Goal: Information Seeking & Learning: Learn about a topic

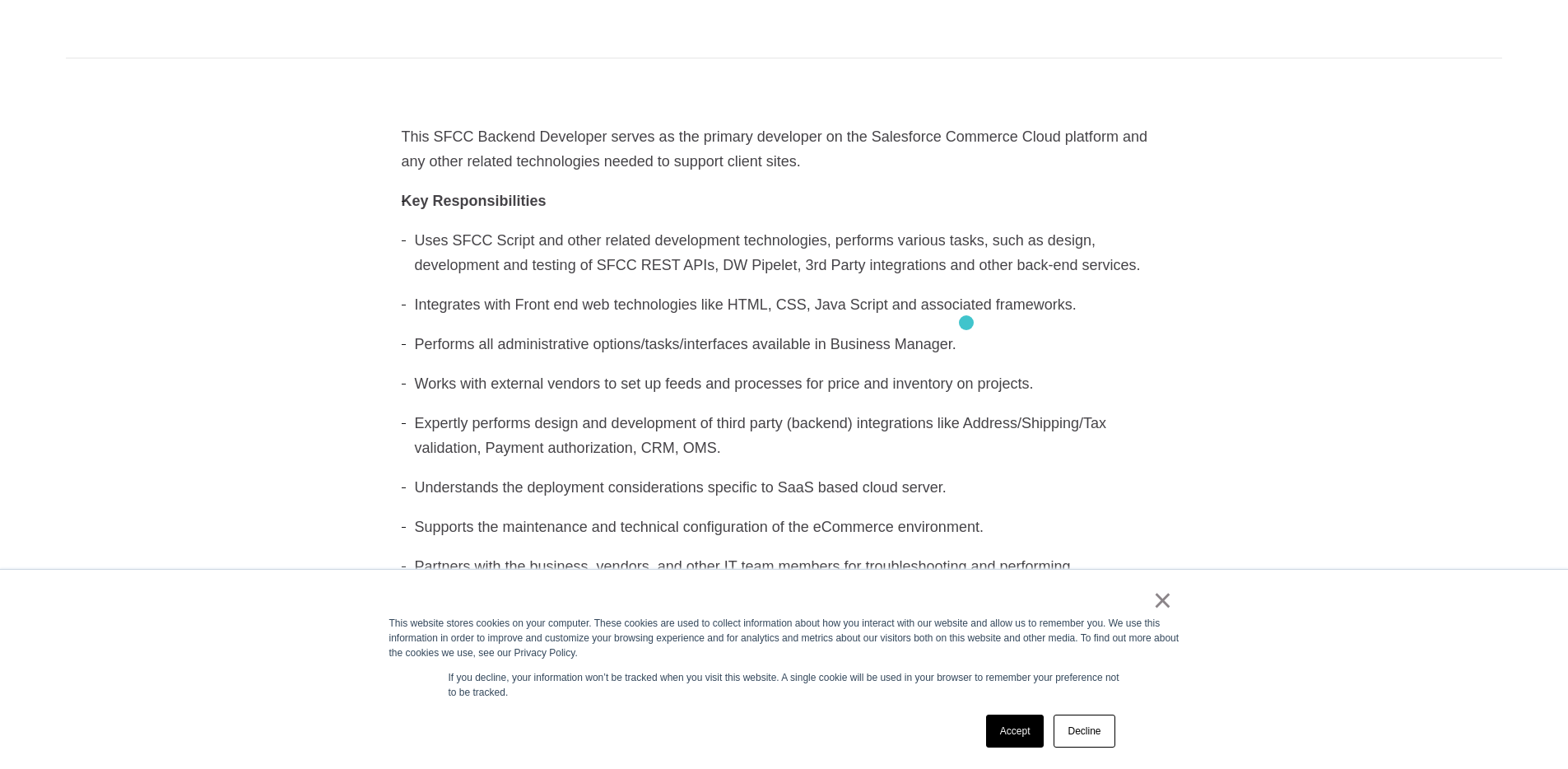
scroll to position [688, 0]
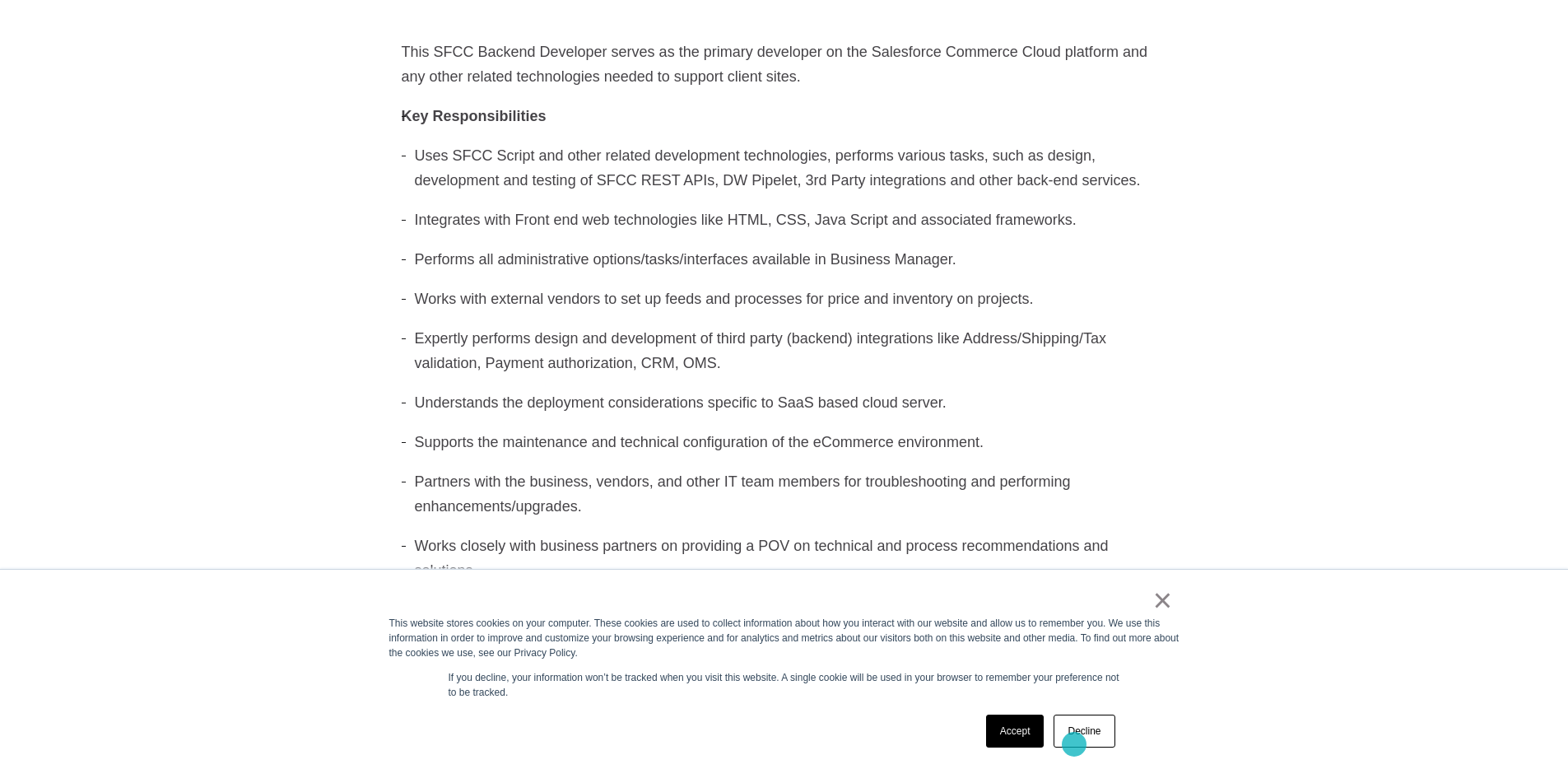
click at [1074, 745] on link "Decline" at bounding box center [1084, 730] width 61 height 33
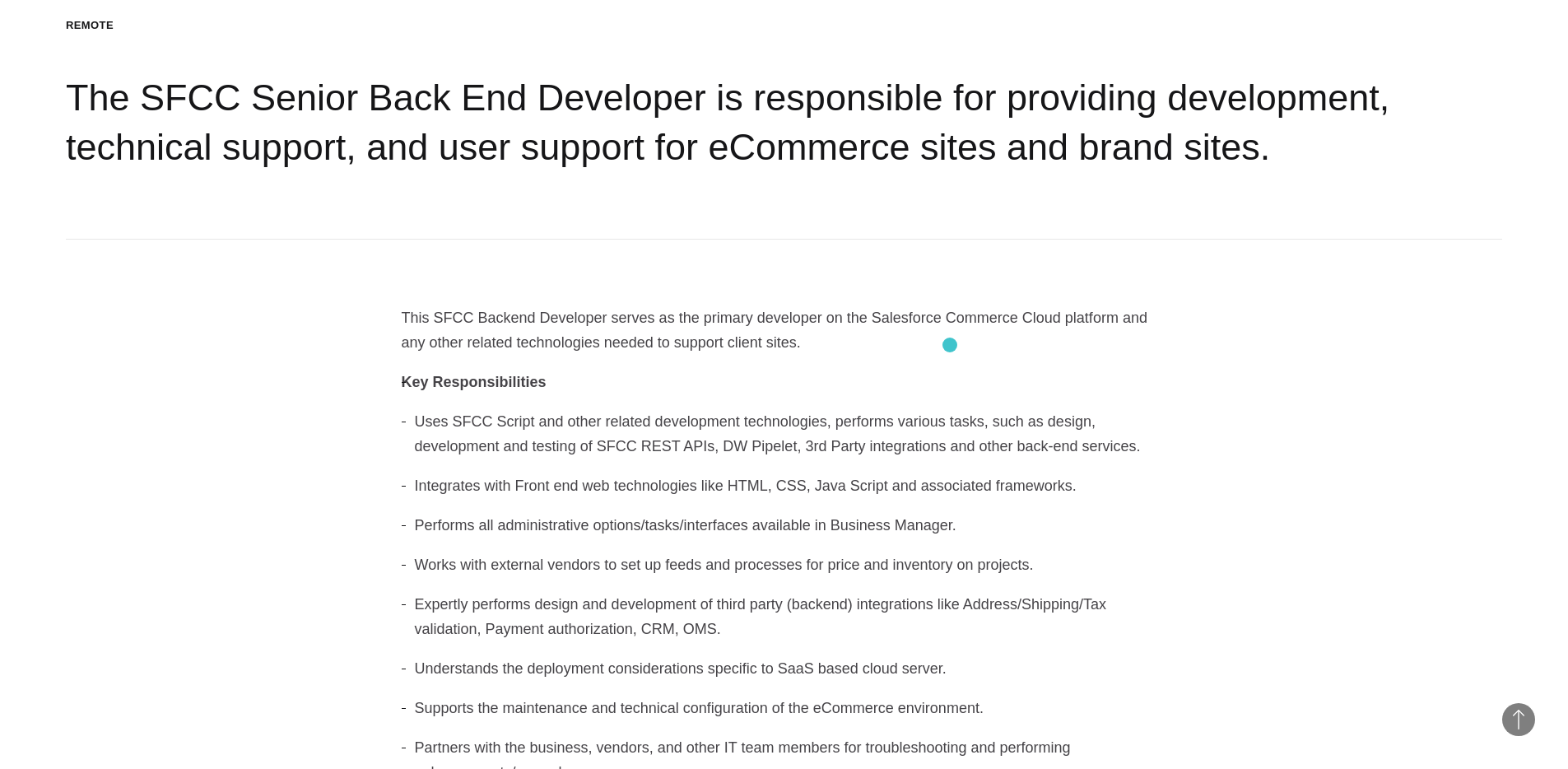
scroll to position [440, 0]
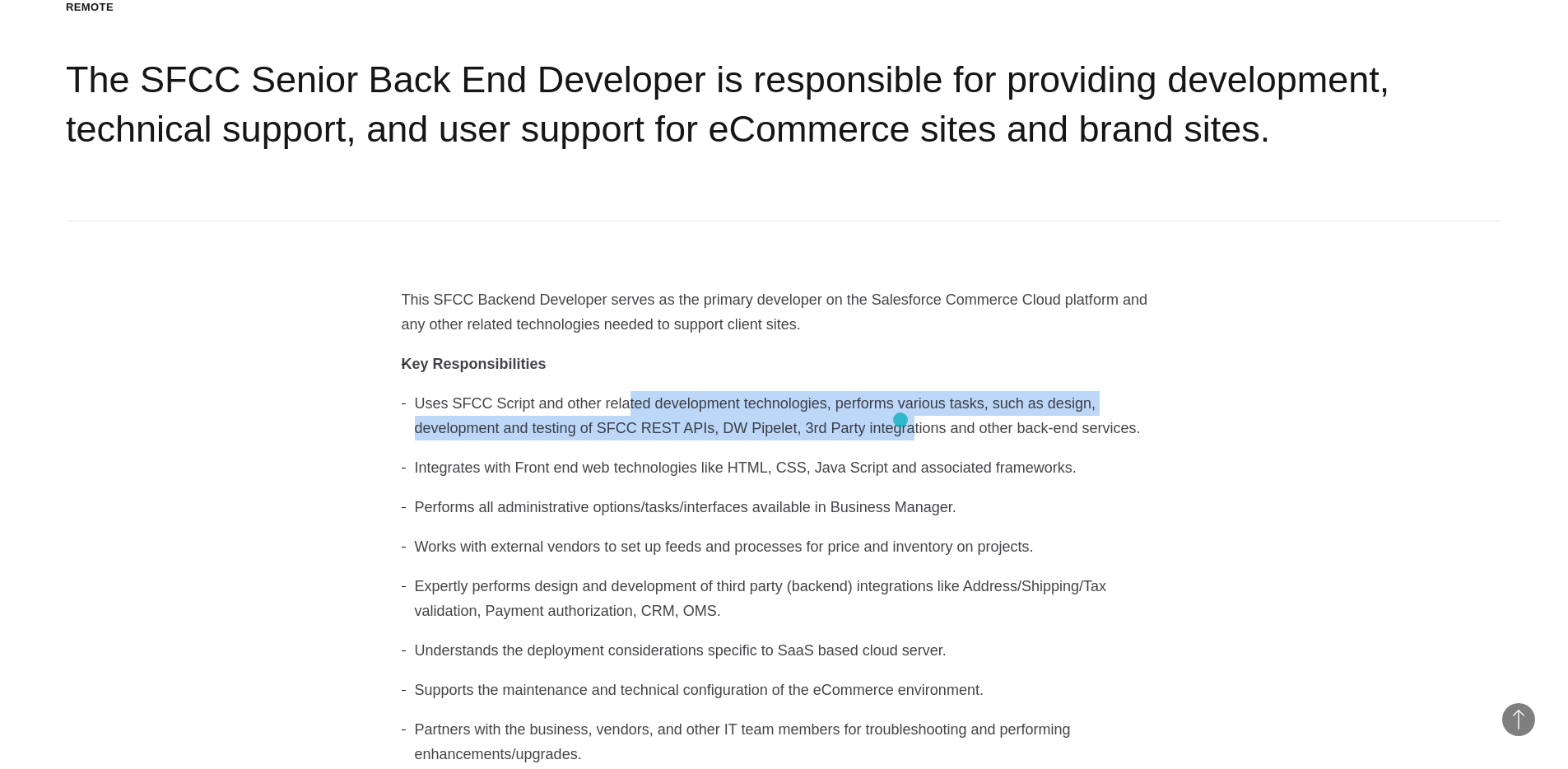
drag, startPoint x: 744, startPoint y: 425, endPoint x: 901, endPoint y: 420, distance: 157.1
click at [901, 420] on li "Uses SFCC Script and other related development technologies, performs various t…" at bounding box center [784, 416] width 765 height 50
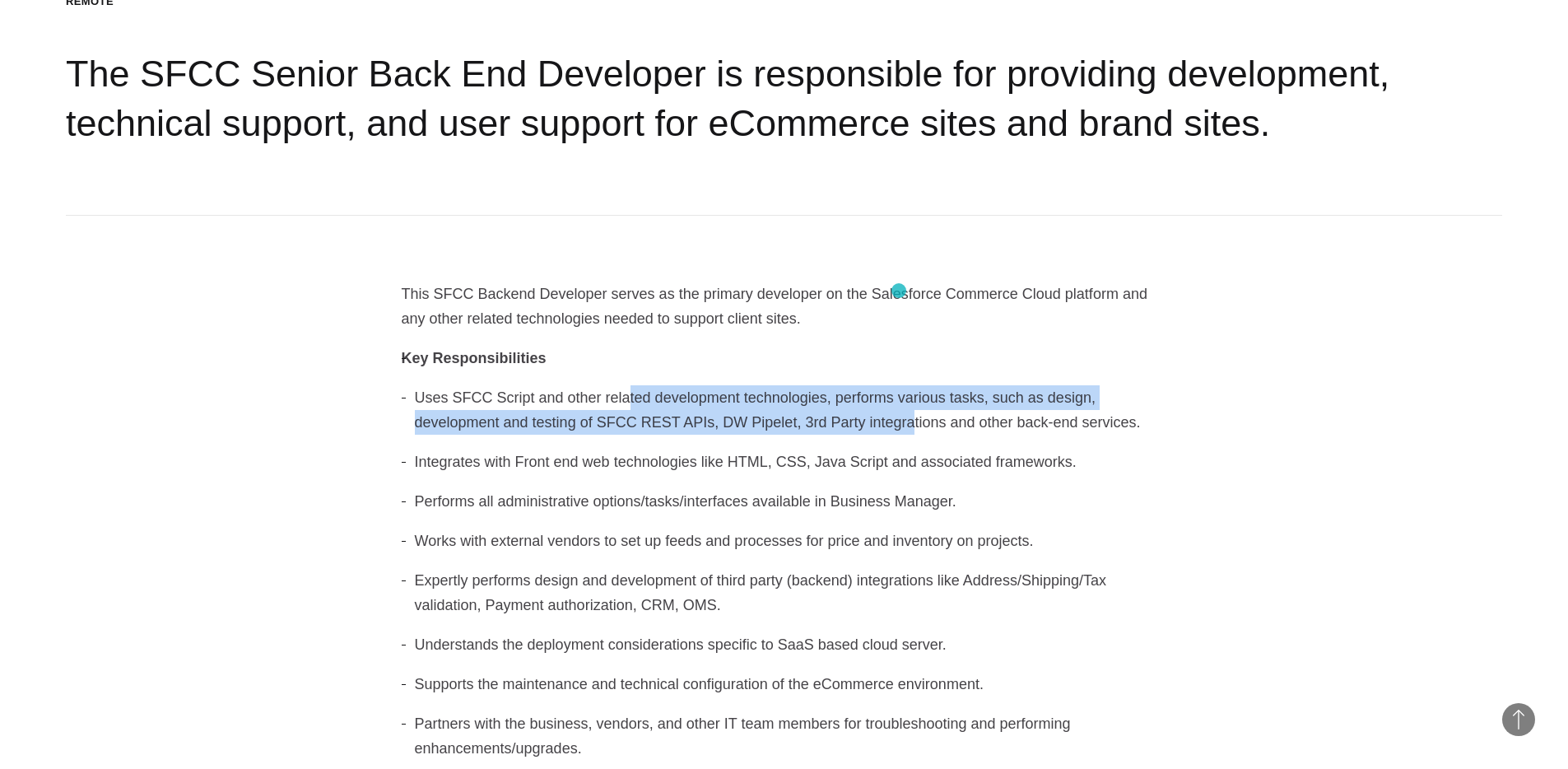
scroll to position [447, 0]
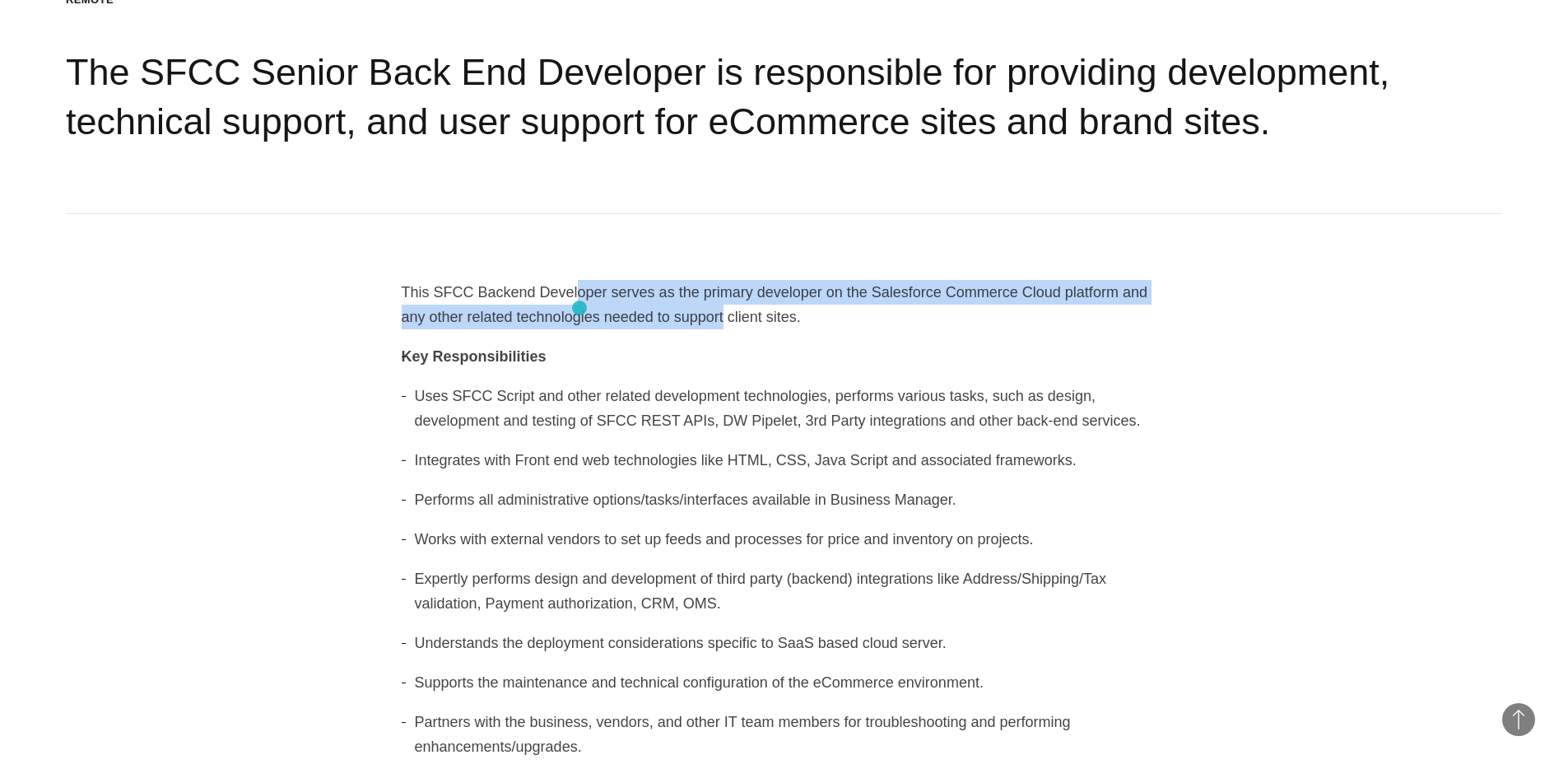
drag, startPoint x: 534, startPoint y: 297, endPoint x: 701, endPoint y: 318, distance: 168.3
drag, startPoint x: 701, startPoint y: 318, endPoint x: 573, endPoint y: 281, distance: 133.2
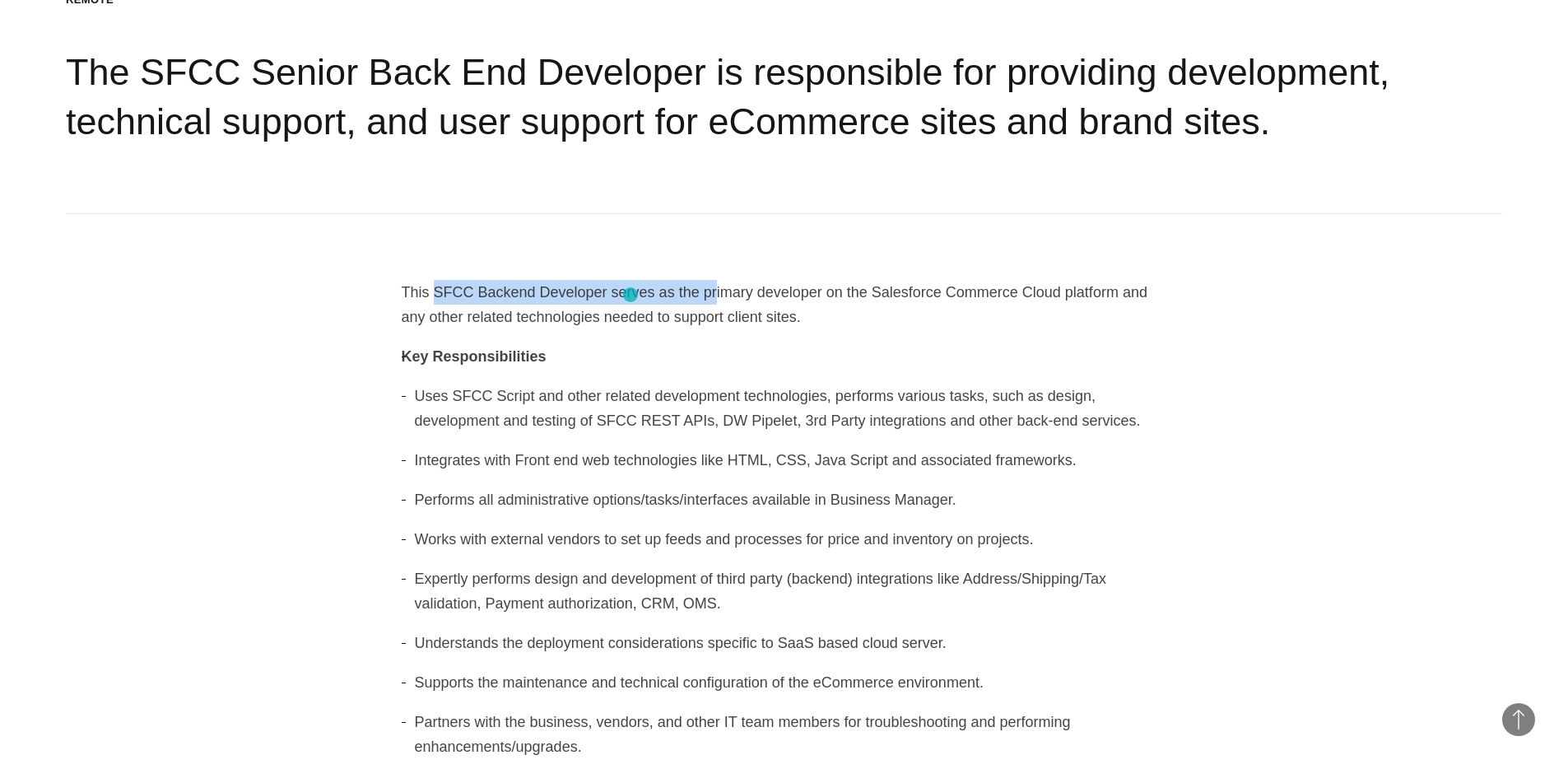
drag, startPoint x: 553, startPoint y: 275, endPoint x: 677, endPoint y: 301, distance: 126.7
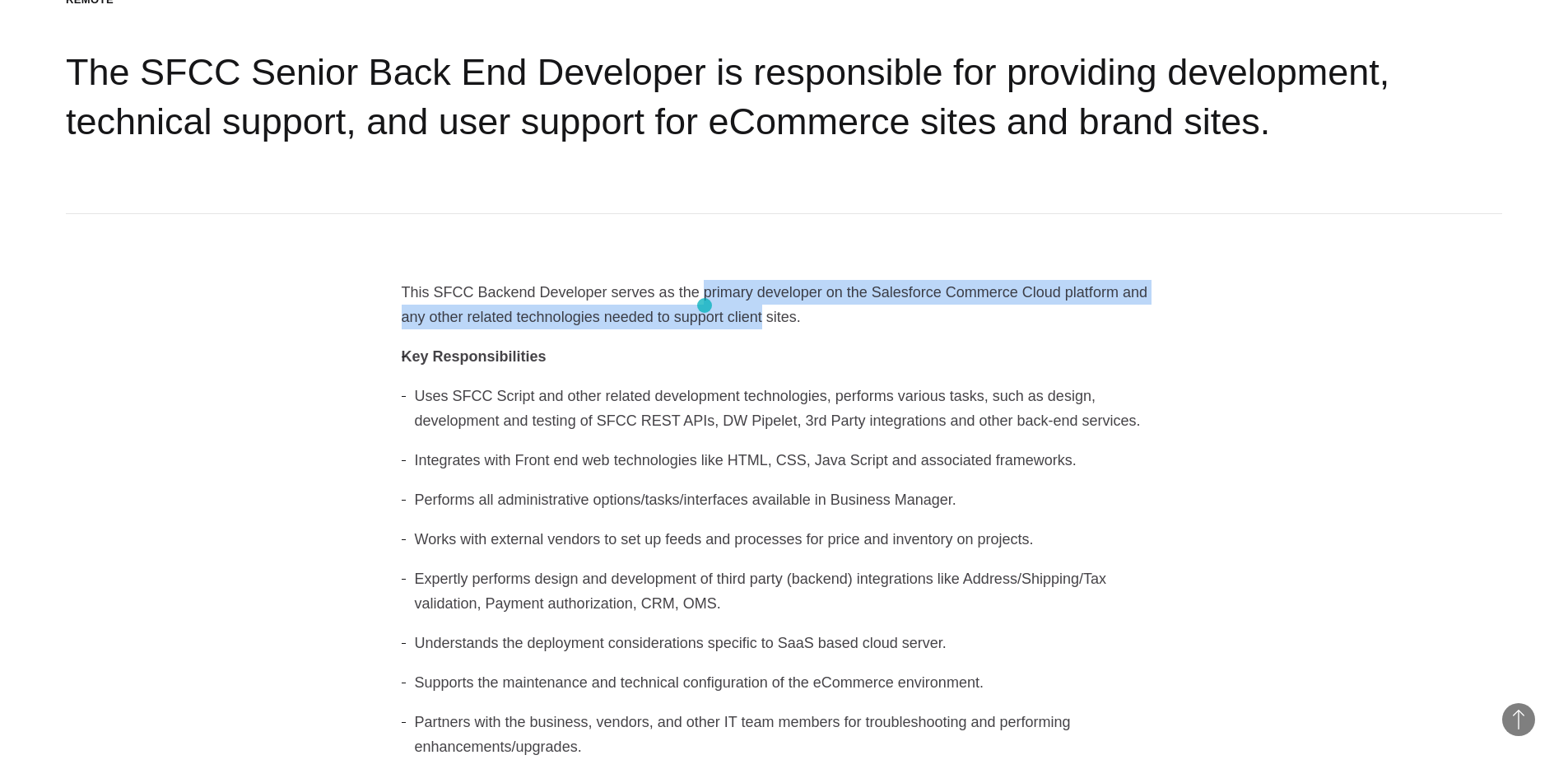
drag, startPoint x: 706, startPoint y: 306, endPoint x: 557, endPoint y: 282, distance: 150.9
drag, startPoint x: 552, startPoint y: 281, endPoint x: 683, endPoint y: 313, distance: 134.9
drag, startPoint x: 699, startPoint y: 315, endPoint x: 524, endPoint y: 281, distance: 178.3
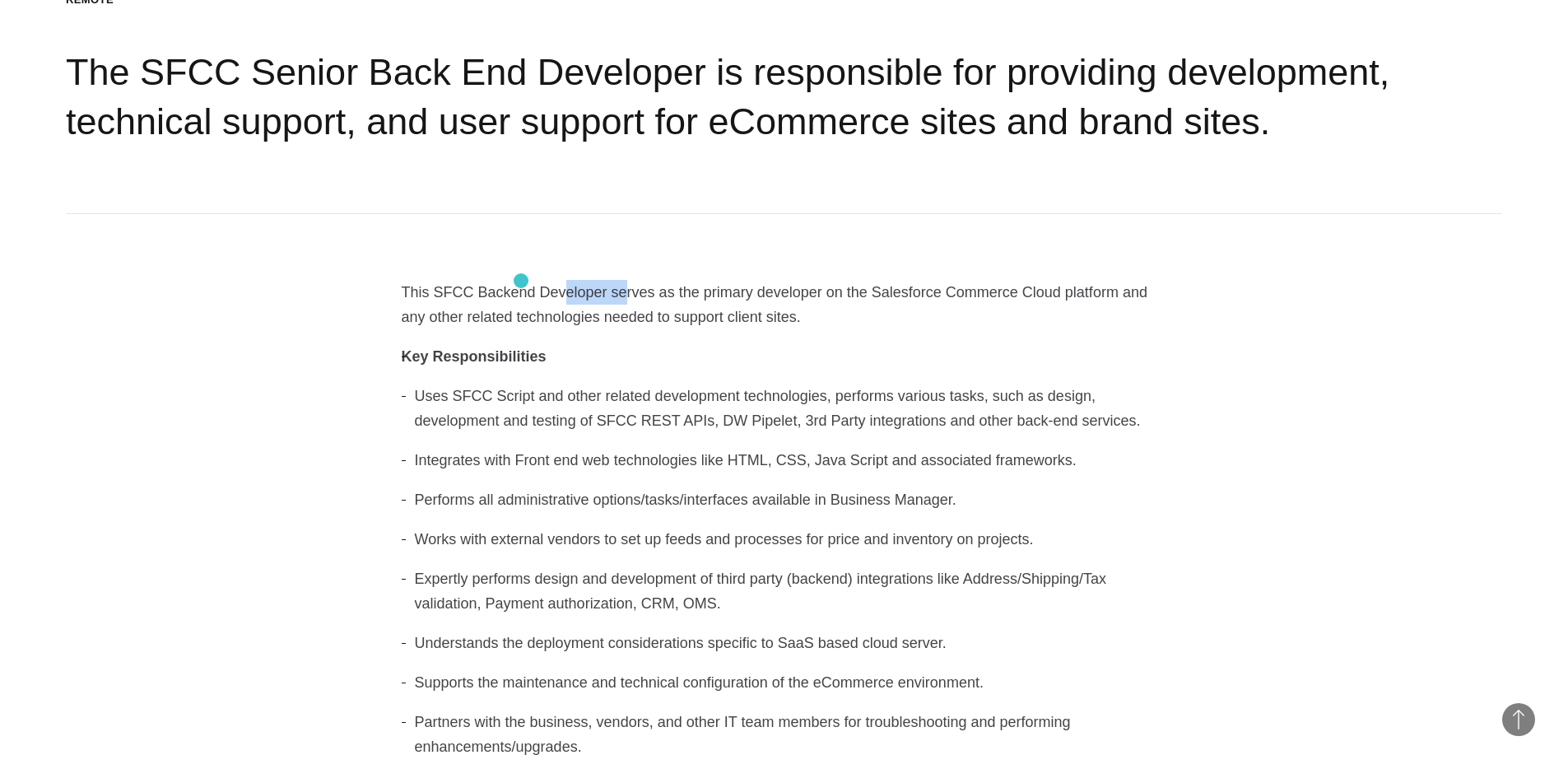
drag, startPoint x: 521, startPoint y: 281, endPoint x: 670, endPoint y: 311, distance: 152.0
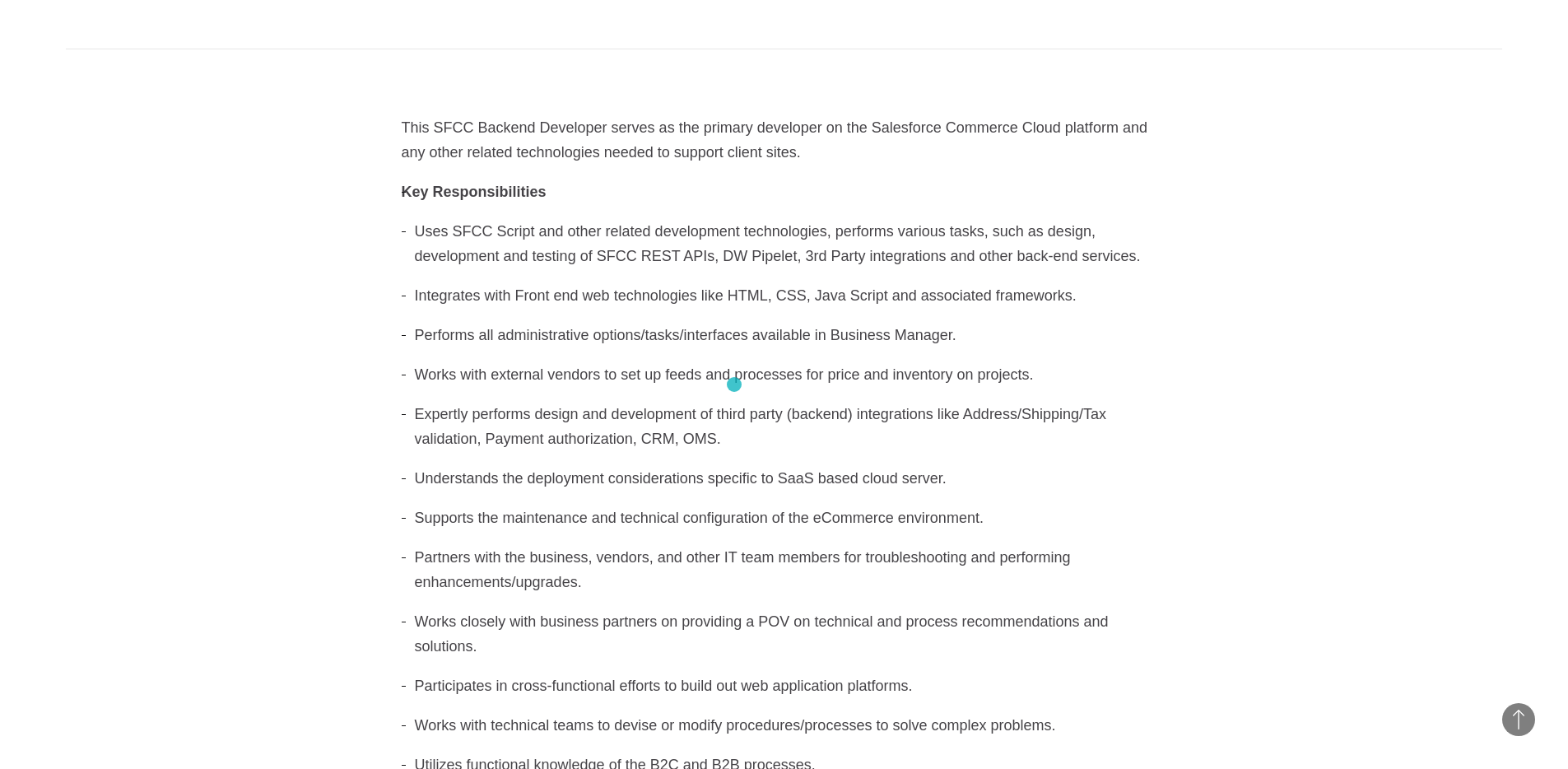
scroll to position [620, 0]
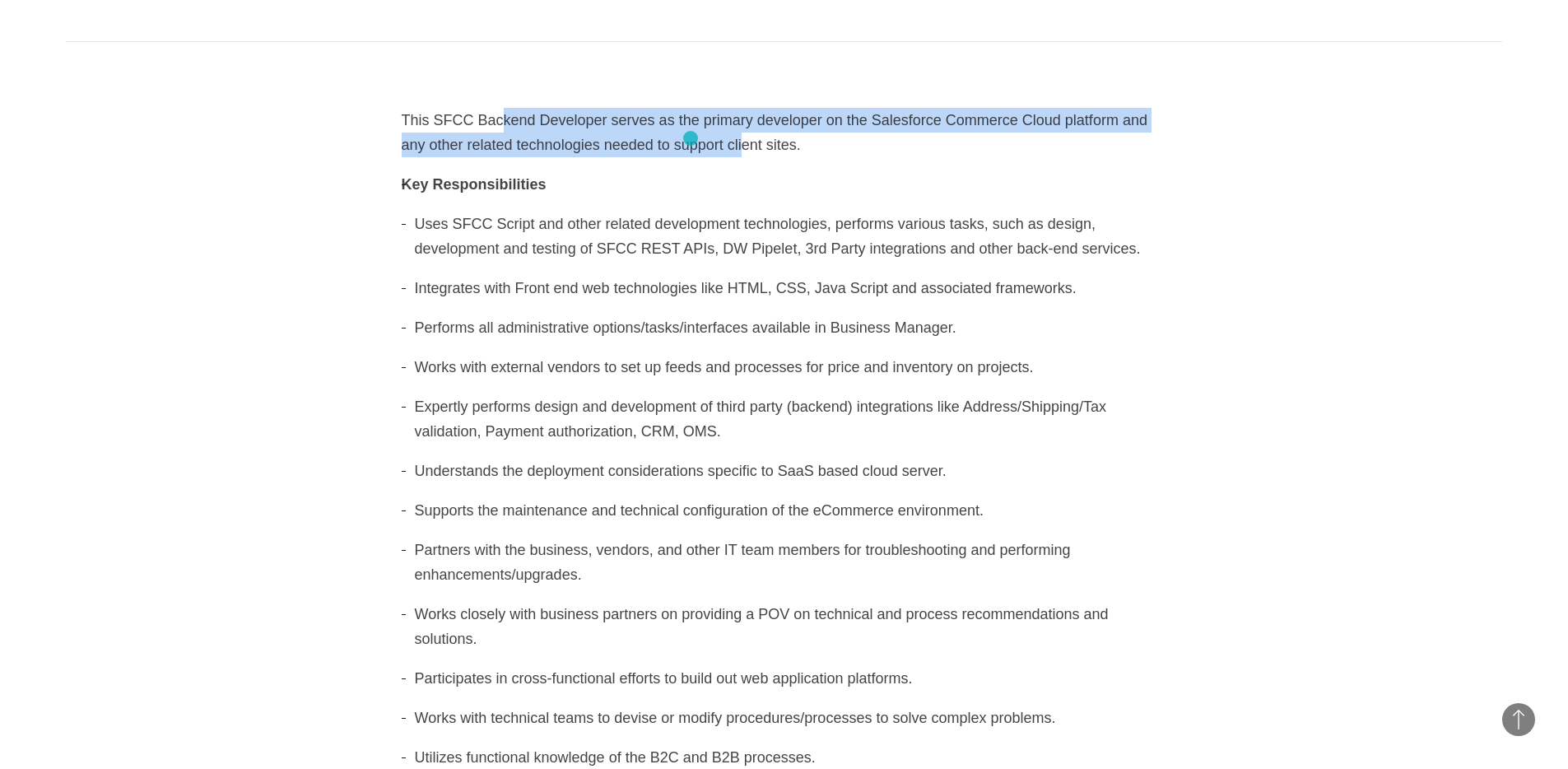
drag, startPoint x: 544, startPoint y: 125, endPoint x: 711, endPoint y: 141, distance: 167.8
drag, startPoint x: 635, startPoint y: 141, endPoint x: 495, endPoint y: 127, distance: 140.7
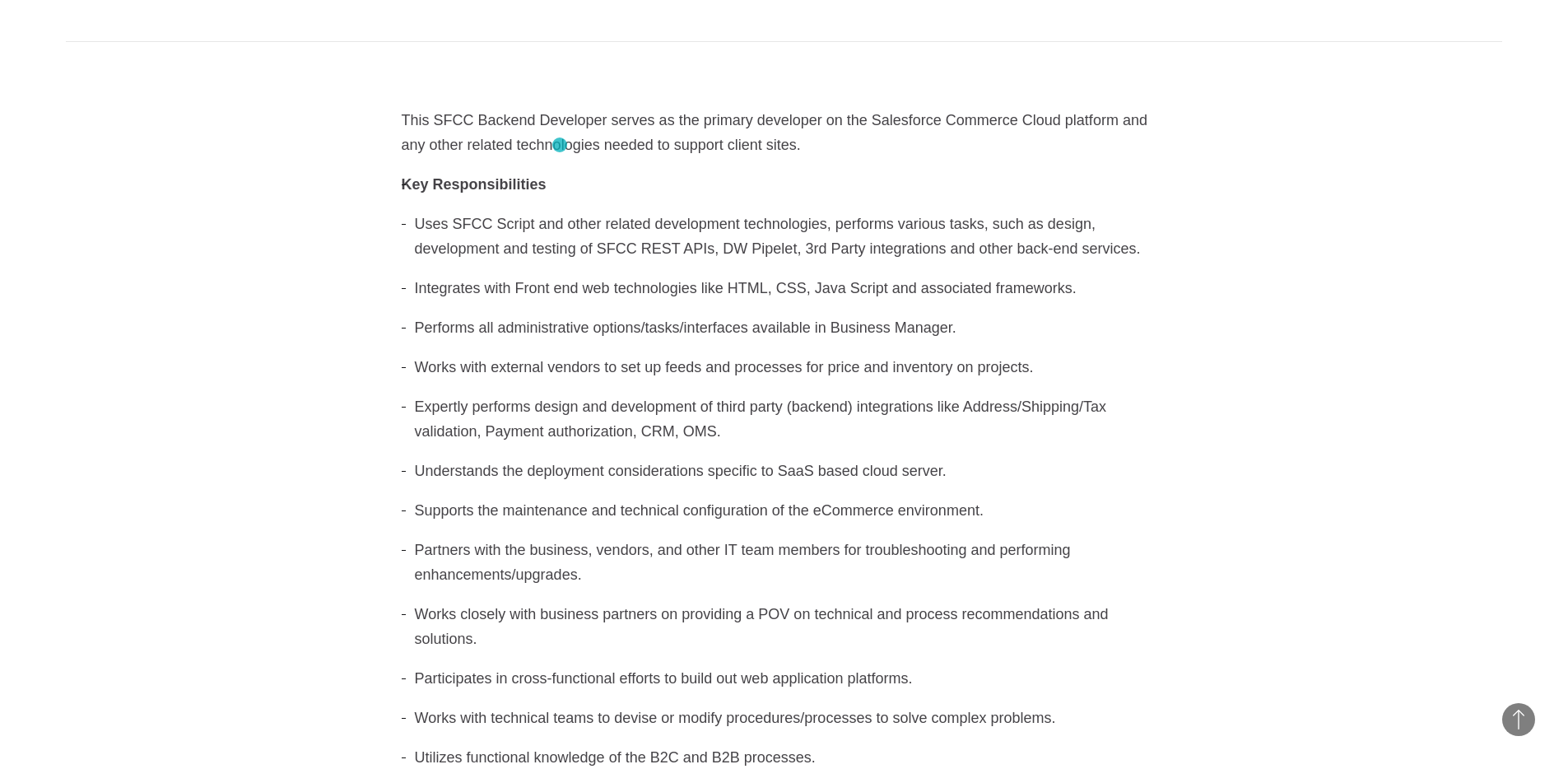
drag, startPoint x: 509, startPoint y: 122, endPoint x: 559, endPoint y: 145, distance: 55.0
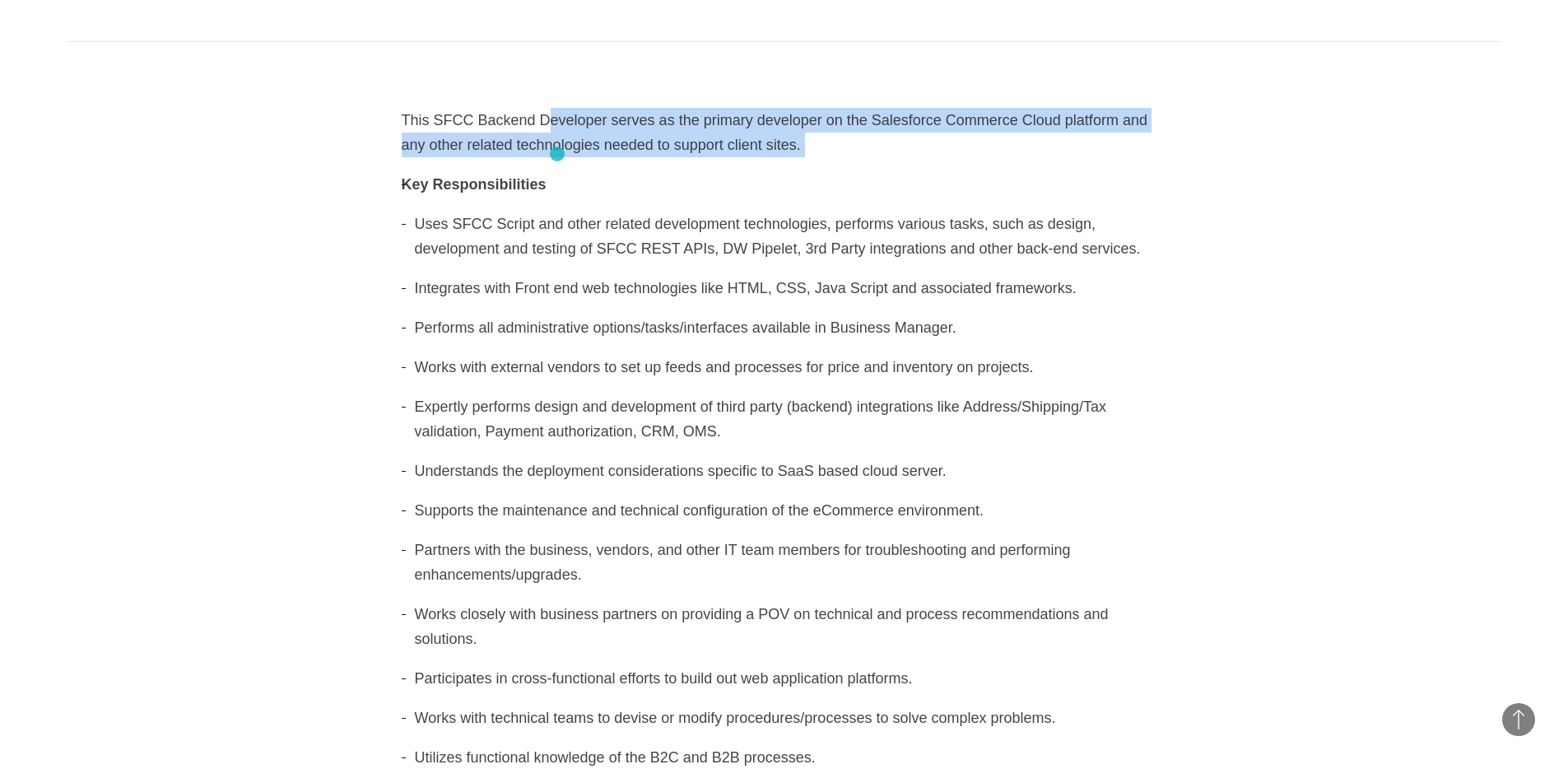
drag, startPoint x: 502, startPoint y: 128, endPoint x: 613, endPoint y: 161, distance: 115.8
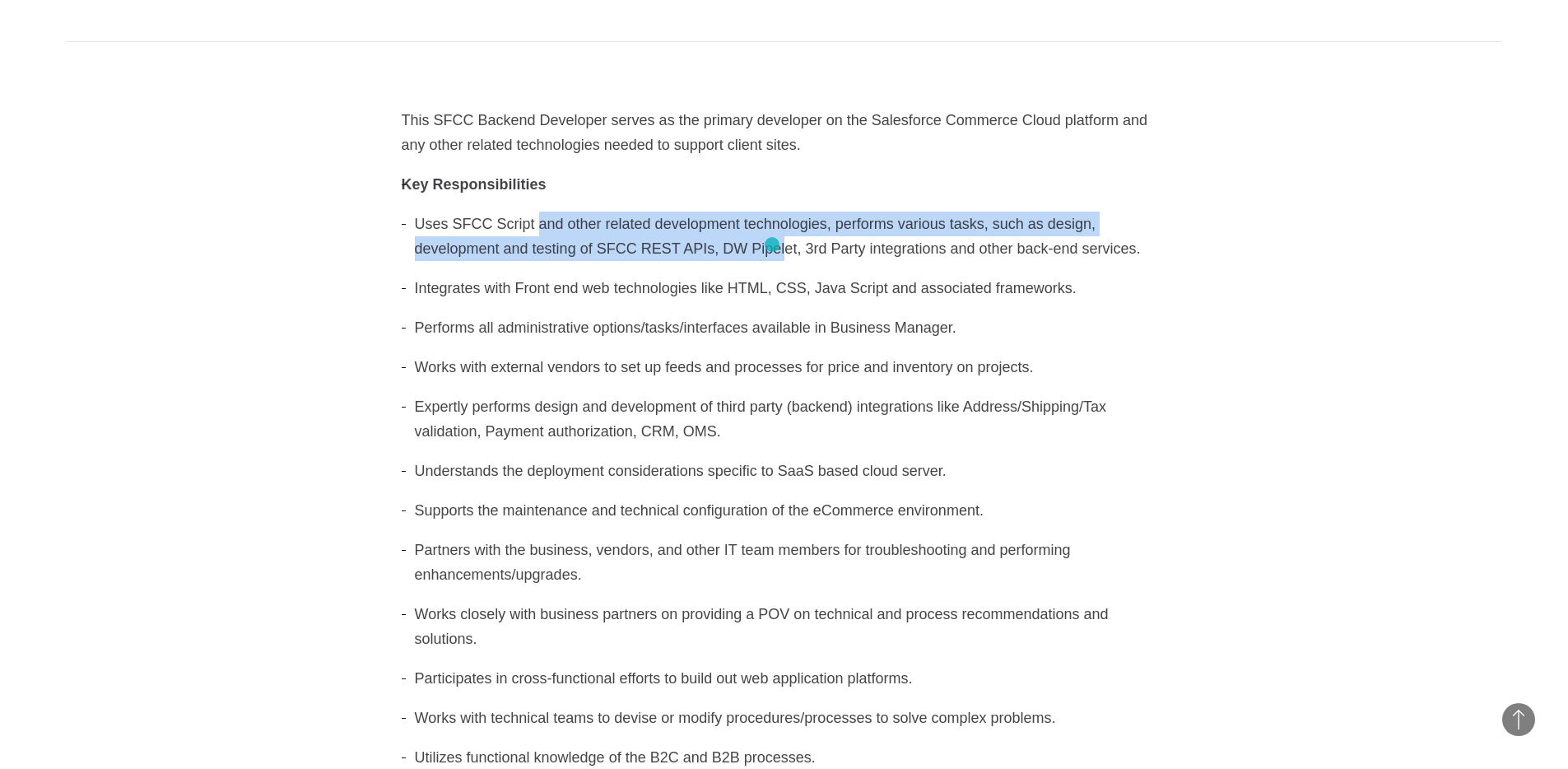
drag, startPoint x: 536, startPoint y: 215, endPoint x: 772, endPoint y: 244, distance: 237.8
click at [772, 244] on li "Uses SFCC Script and other related development technologies, performs various t…" at bounding box center [784, 236] width 765 height 50
drag, startPoint x: 866, startPoint y: 242, endPoint x: 632, endPoint y: 221, distance: 234.9
click at [673, 230] on li "Uses SFCC Script and other related development technologies, performs various t…" at bounding box center [784, 236] width 765 height 50
drag, startPoint x: 619, startPoint y: 220, endPoint x: 987, endPoint y: 267, distance: 371.0
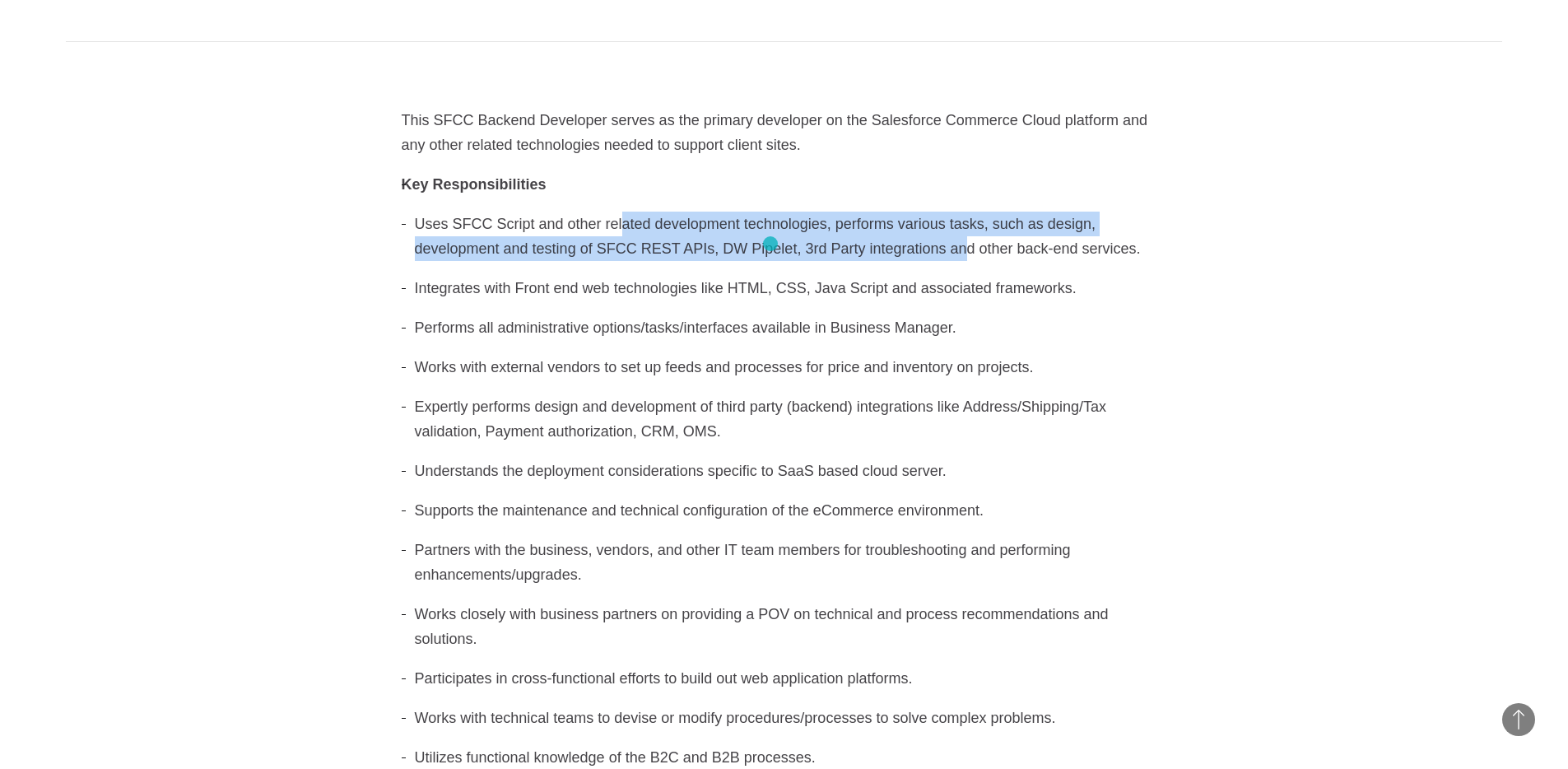
click at [952, 257] on li "Uses SFCC Script and other related development technologies, performs various t…" at bounding box center [784, 236] width 765 height 50
drag, startPoint x: 993, startPoint y: 268, endPoint x: 638, endPoint y: 216, distance: 358.8
click at [729, 228] on ul "Uses SFCC Script and other related development technologies, performs various t…" at bounding box center [784, 491] width 765 height 558
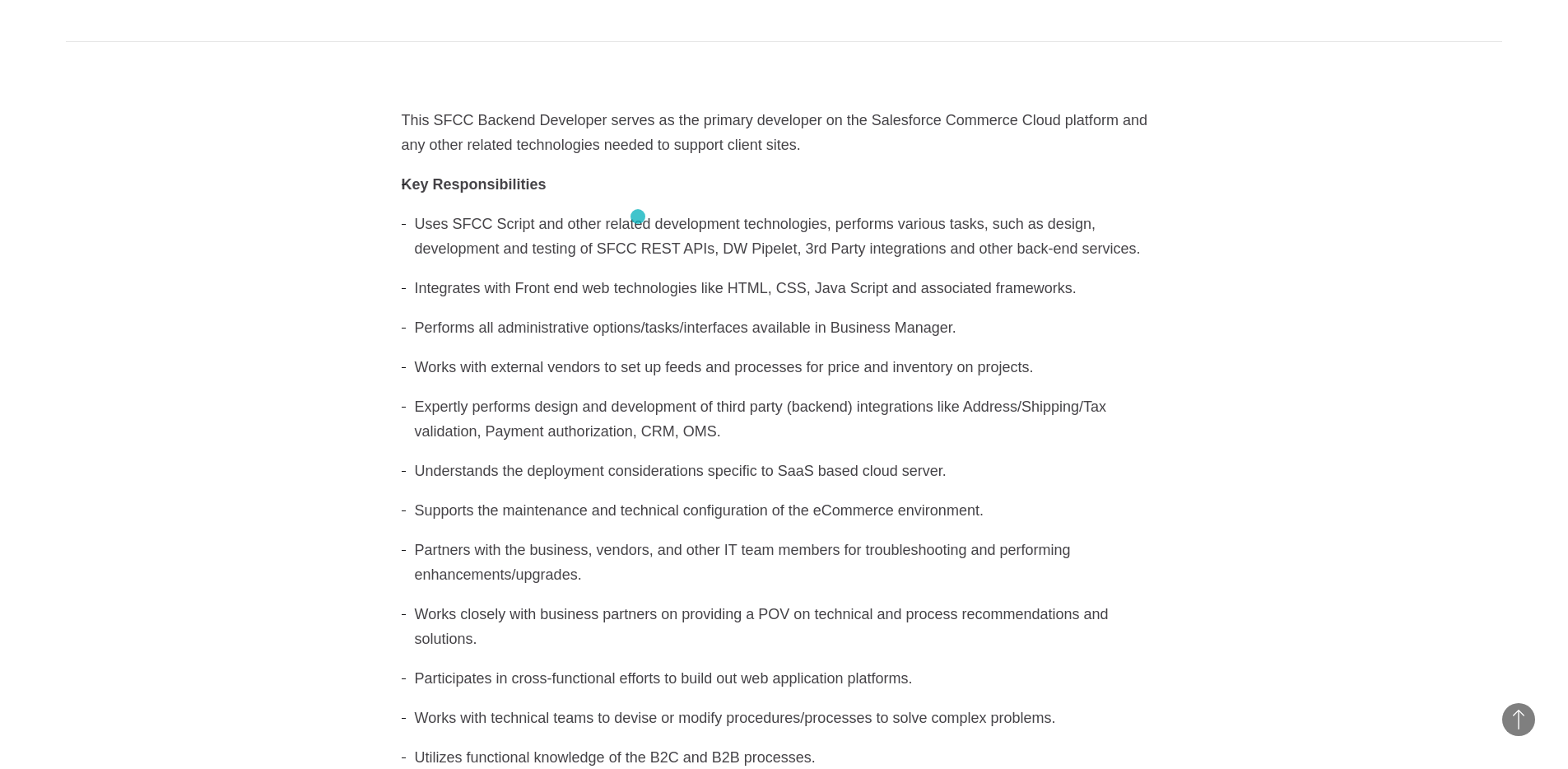
click at [638, 216] on li "Uses SFCC Script and other related development technologies, performs various t…" at bounding box center [784, 236] width 765 height 50
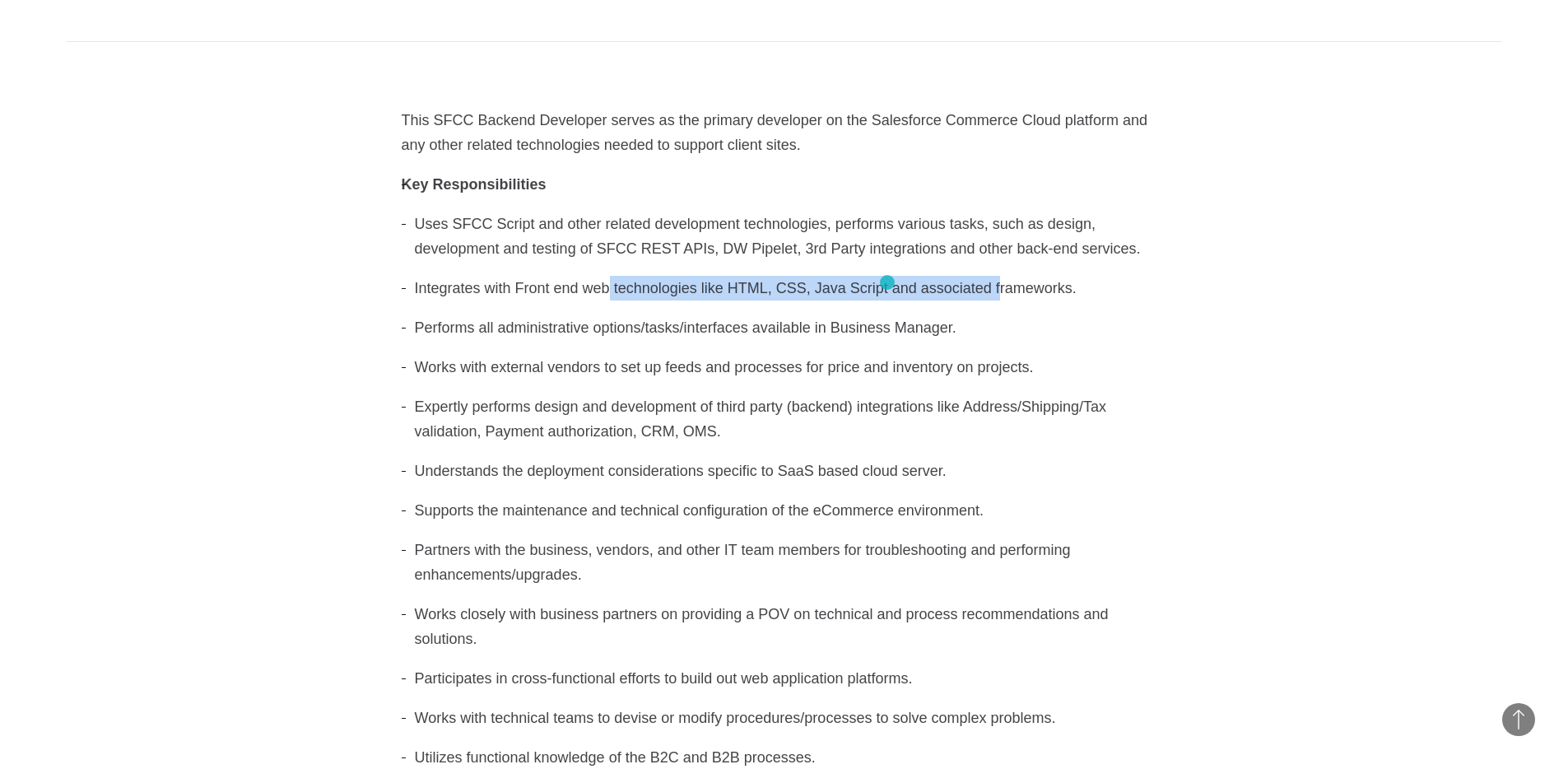
drag, startPoint x: 608, startPoint y: 292, endPoint x: 1005, endPoint y: 277, distance: 397.3
click at [996, 276] on li "Integrates with Front end web technologies like HTML, CSS, Java Script and asso…" at bounding box center [784, 288] width 765 height 24
drag, startPoint x: 1019, startPoint y: 278, endPoint x: 506, endPoint y: 294, distance: 513.2
click at [518, 294] on li "Integrates with Front end web technologies like HTML, CSS, Java Script and asso…" at bounding box center [784, 288] width 765 height 24
drag, startPoint x: 485, startPoint y: 291, endPoint x: 991, endPoint y: 301, distance: 506.1
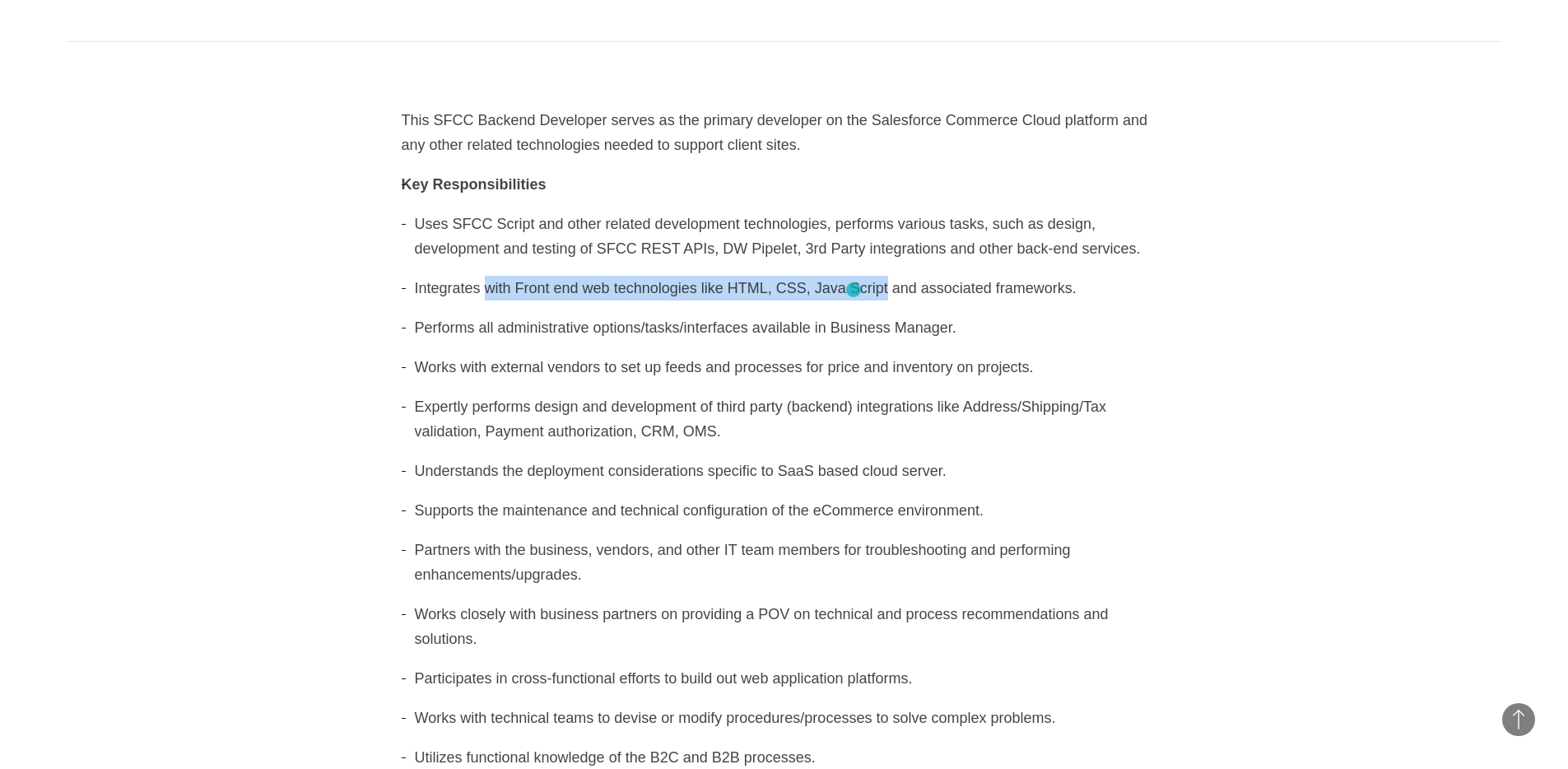
click at [912, 290] on li "Integrates with Front end web technologies like HTML, CSS, Java Script and asso…" at bounding box center [784, 288] width 765 height 24
drag, startPoint x: 991, startPoint y: 301, endPoint x: 467, endPoint y: 289, distance: 524.1
click at [608, 289] on ul "Uses SFCC Script and other related development technologies, performs various t…" at bounding box center [784, 491] width 765 height 558
drag, startPoint x: 474, startPoint y: 291, endPoint x: 884, endPoint y: 290, distance: 410.0
click at [788, 290] on li "Integrates with Front end web technologies like HTML, CSS, Java Script and asso…" at bounding box center [784, 288] width 765 height 24
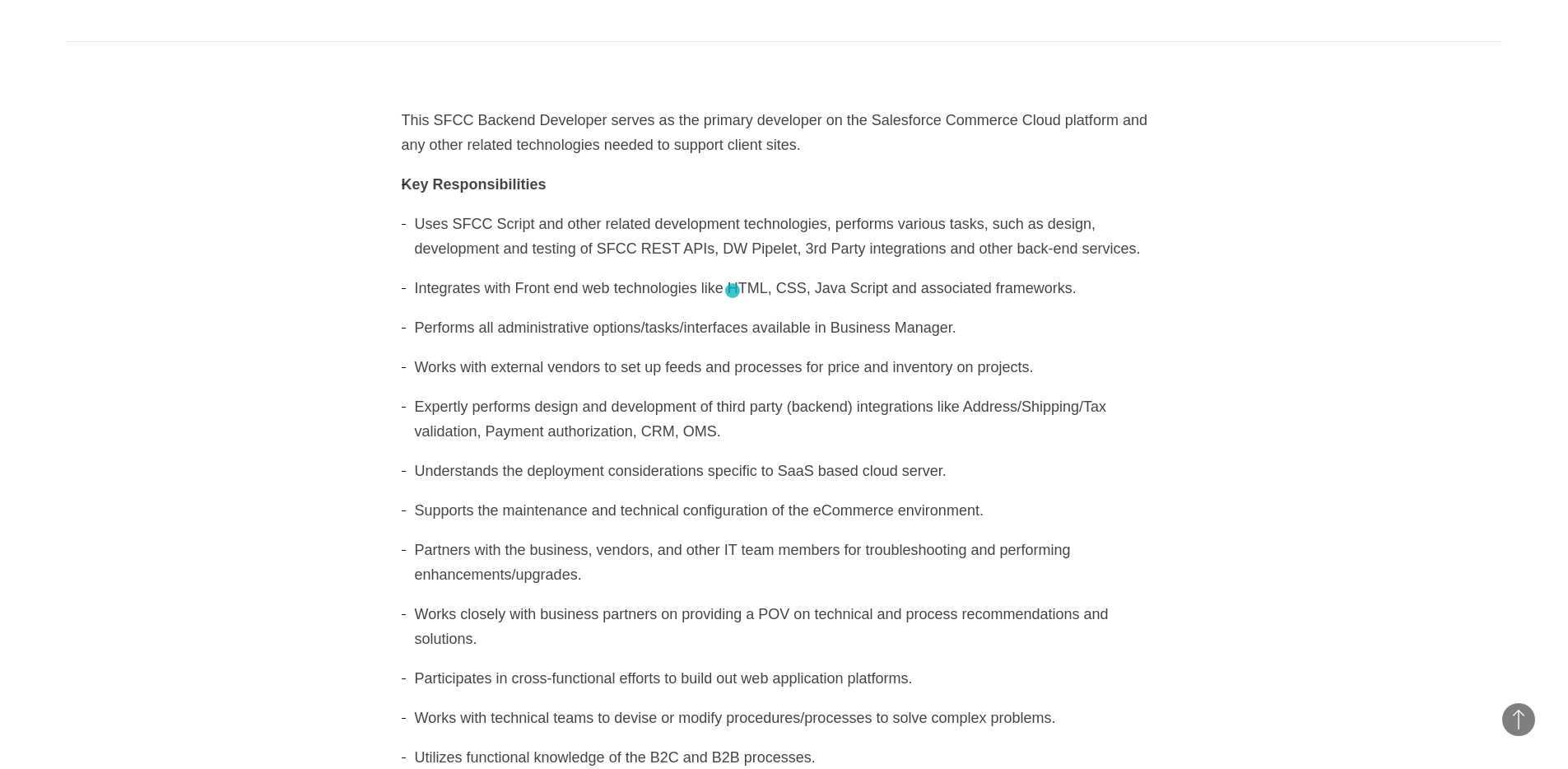
click at [890, 290] on li "Integrates with Front end web technologies like HTML, CSS, Java Script and asso…" at bounding box center [784, 288] width 765 height 24
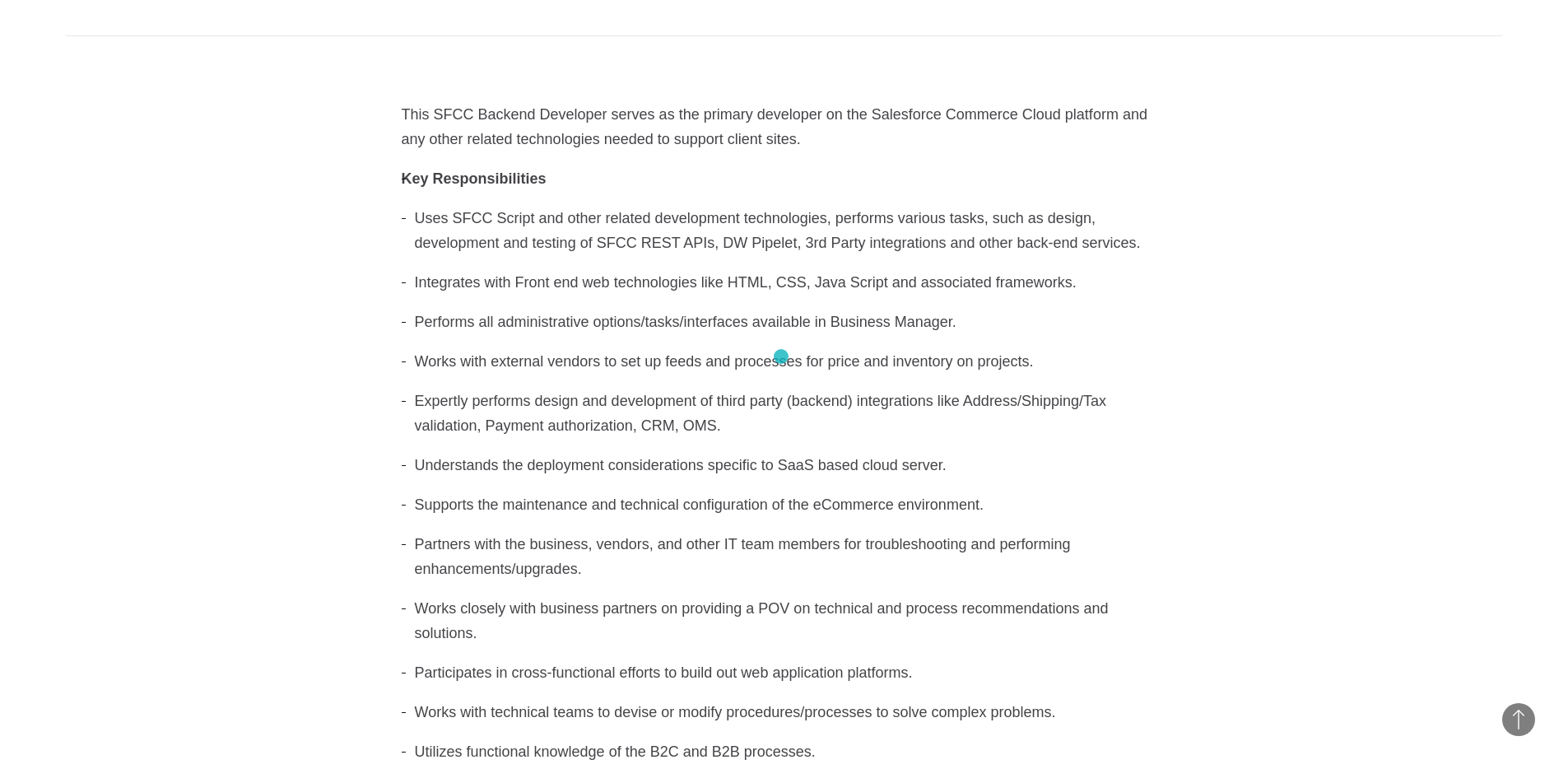
scroll to position [626, 0]
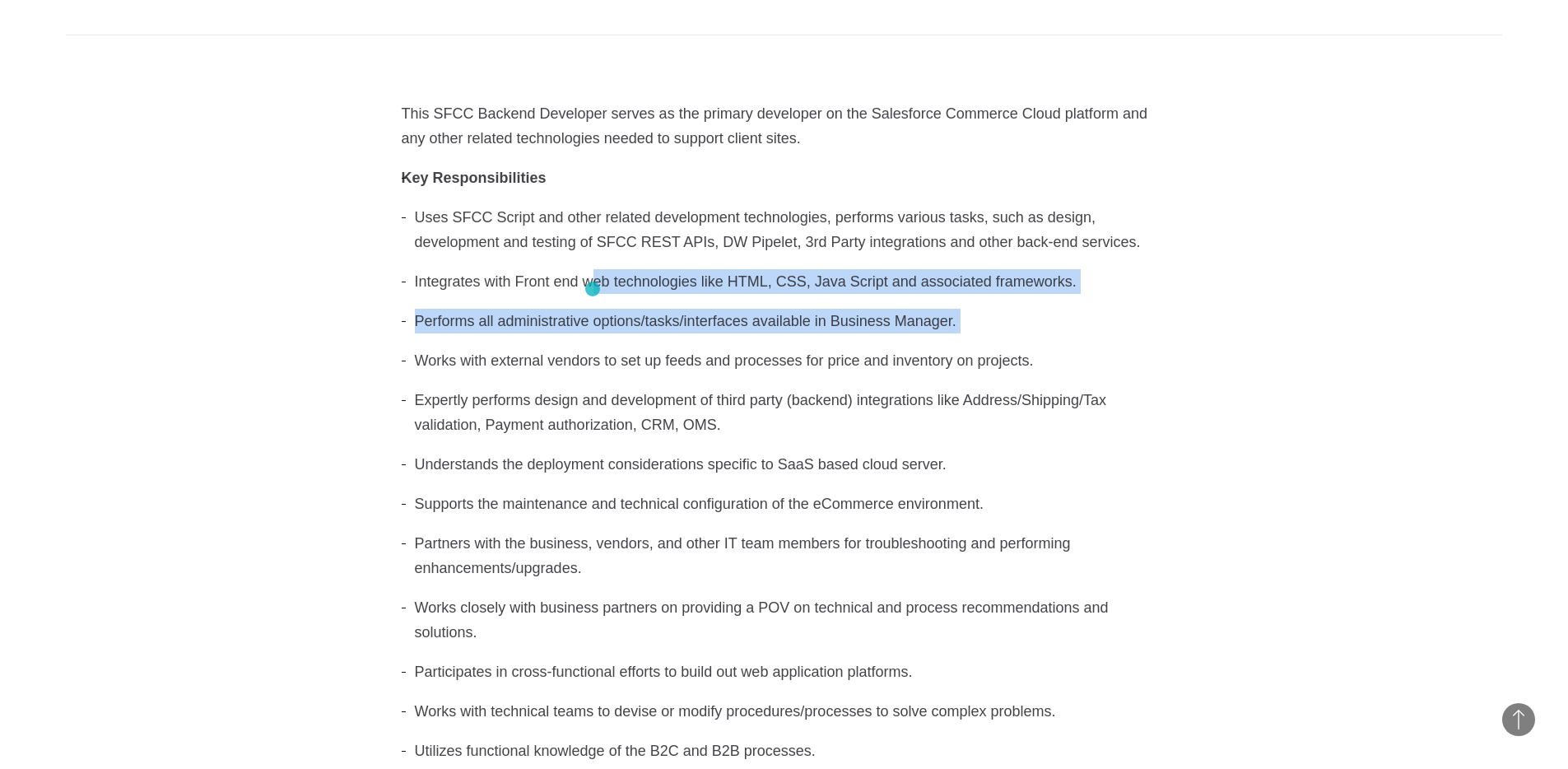
drag, startPoint x: 592, startPoint y: 289, endPoint x: 841, endPoint y: 340, distance: 254.2
click at [832, 339] on ul "Uses SFCC Script and other related development technologies, performs various t…" at bounding box center [784, 484] width 765 height 558
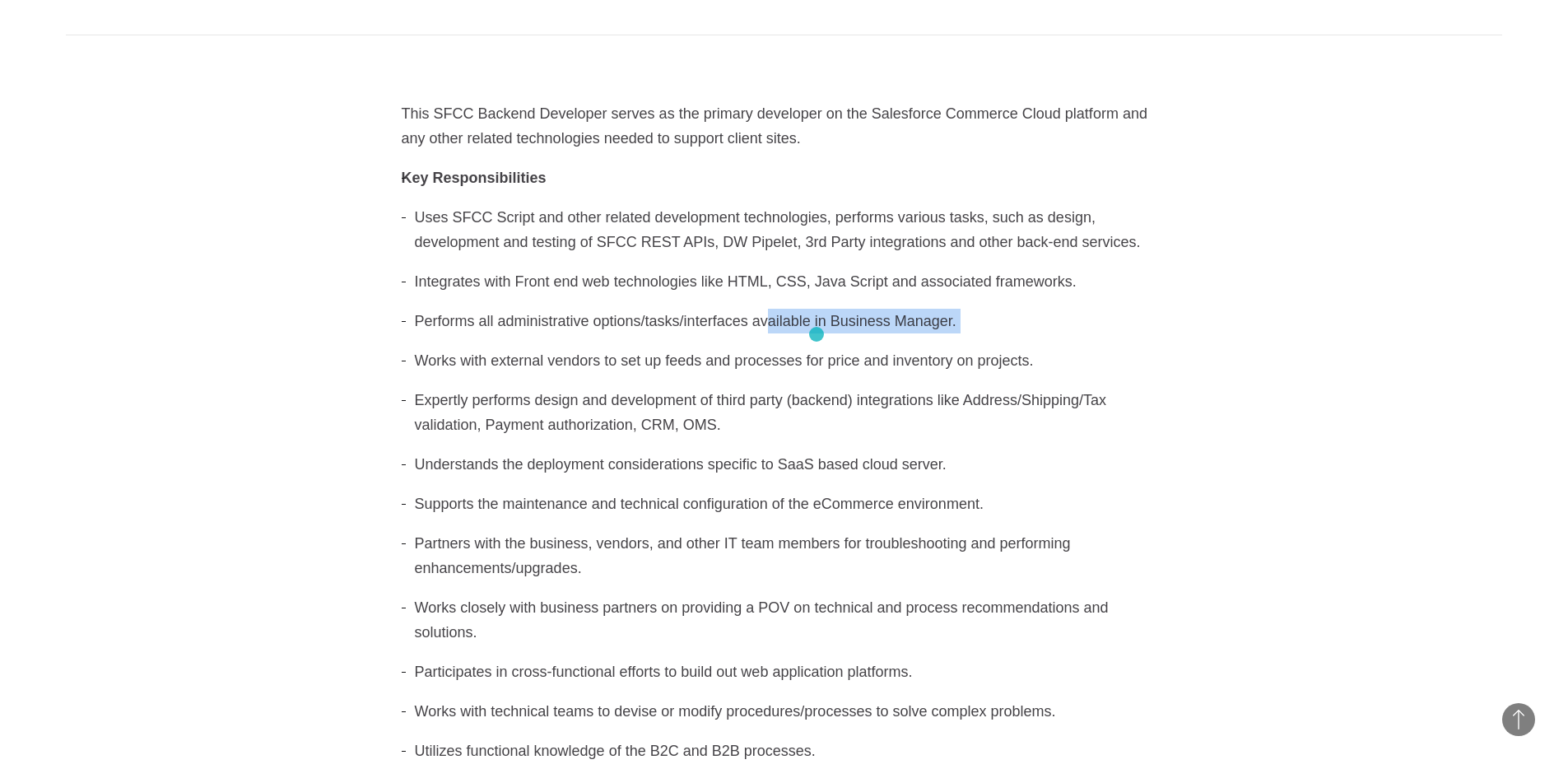
drag, startPoint x: 884, startPoint y: 345, endPoint x: 688, endPoint y: 311, distance: 198.9
click at [731, 321] on ul "Uses SFCC Script and other related development technologies, performs various t…" at bounding box center [784, 484] width 765 height 558
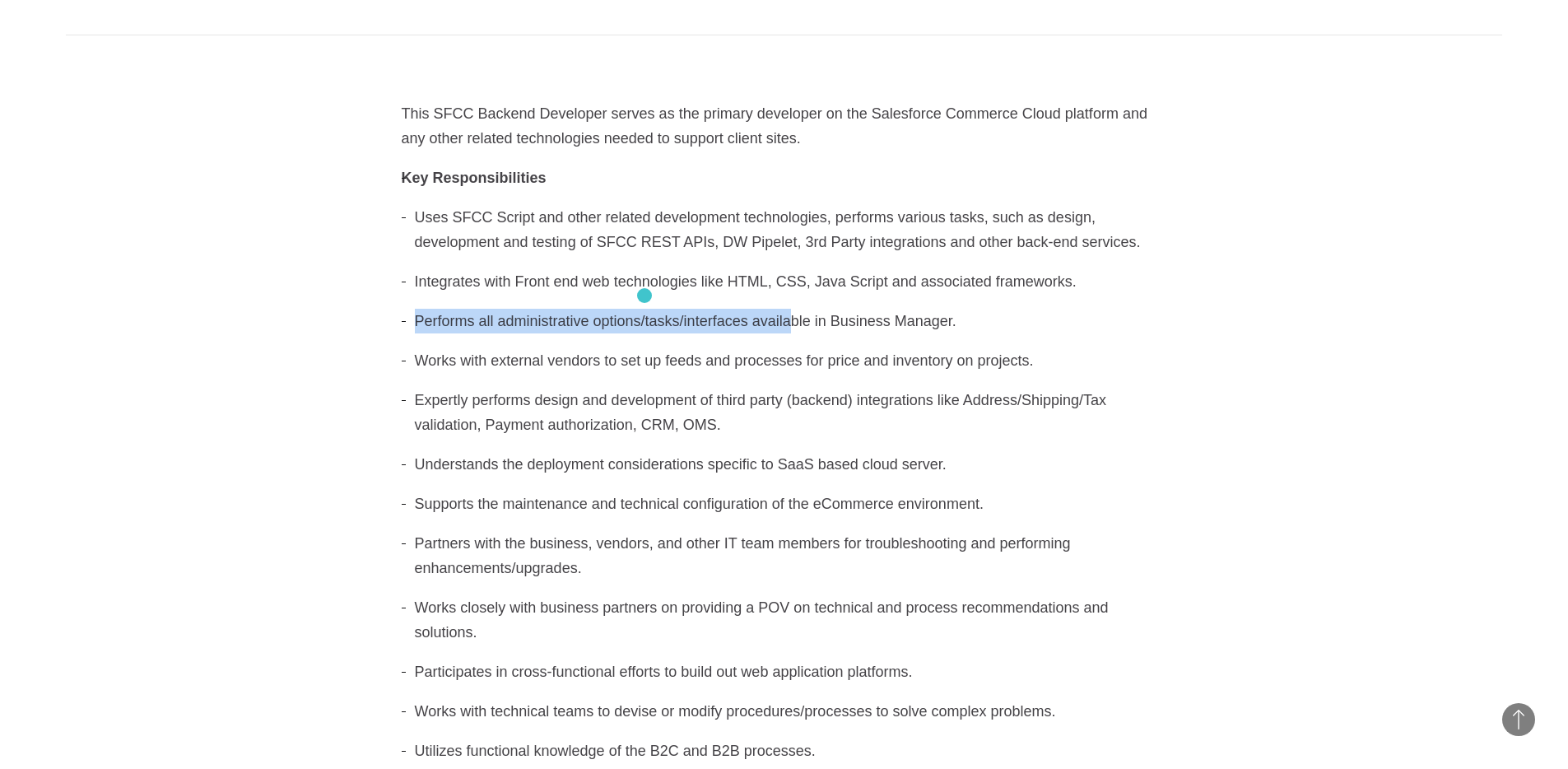
drag, startPoint x: 645, startPoint y: 295, endPoint x: 842, endPoint y: 330, distance: 200.1
click at [808, 325] on ul "Uses SFCC Script and other related development technologies, performs various t…" at bounding box center [784, 484] width 765 height 558
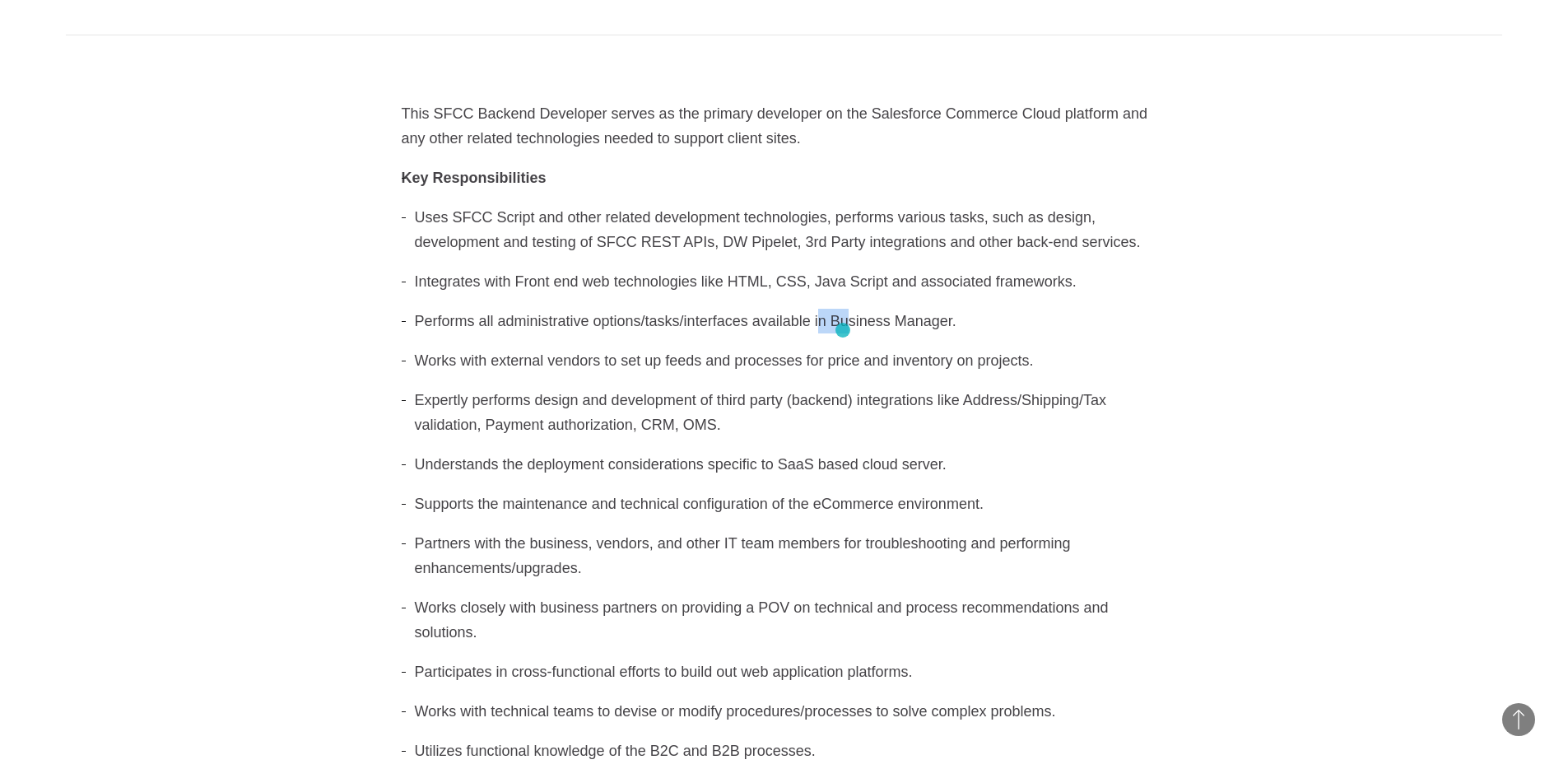
drag, startPoint x: 843, startPoint y: 330, endPoint x: 672, endPoint y: 285, distance: 176.8
click at [784, 323] on li "Performs all administrative options/tasks/interfaces available in Business Mana…" at bounding box center [784, 321] width 765 height 24
drag, startPoint x: 672, startPoint y: 285, endPoint x: 866, endPoint y: 327, distance: 198.5
click at [805, 313] on ul "Uses SFCC Script and other related development technologies, performs various t…" at bounding box center [784, 484] width 765 height 558
click at [867, 327] on li "Performs all administrative options/tasks/interfaces available in Business Mana…" at bounding box center [784, 321] width 765 height 24
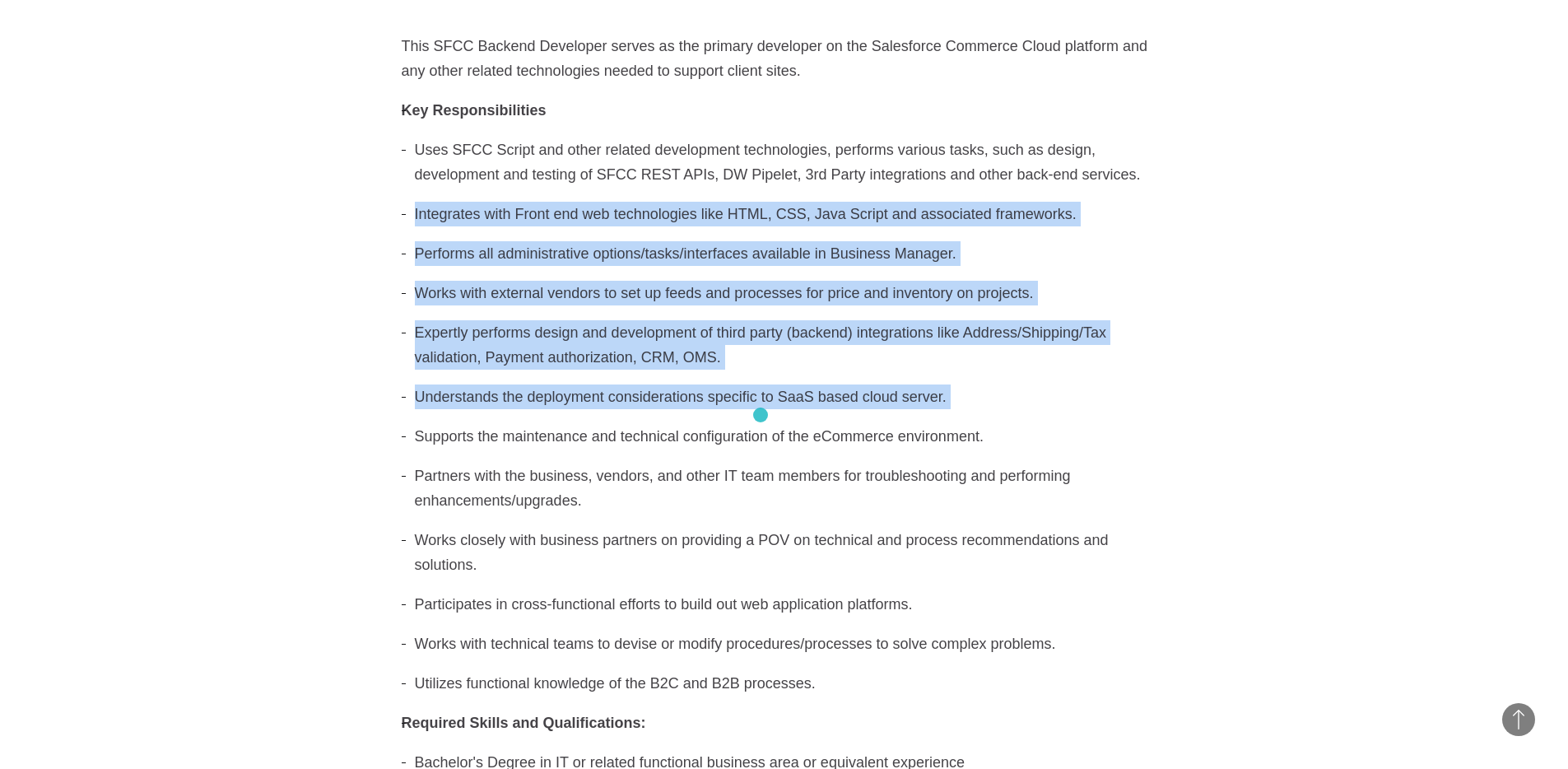
scroll to position [721, 0]
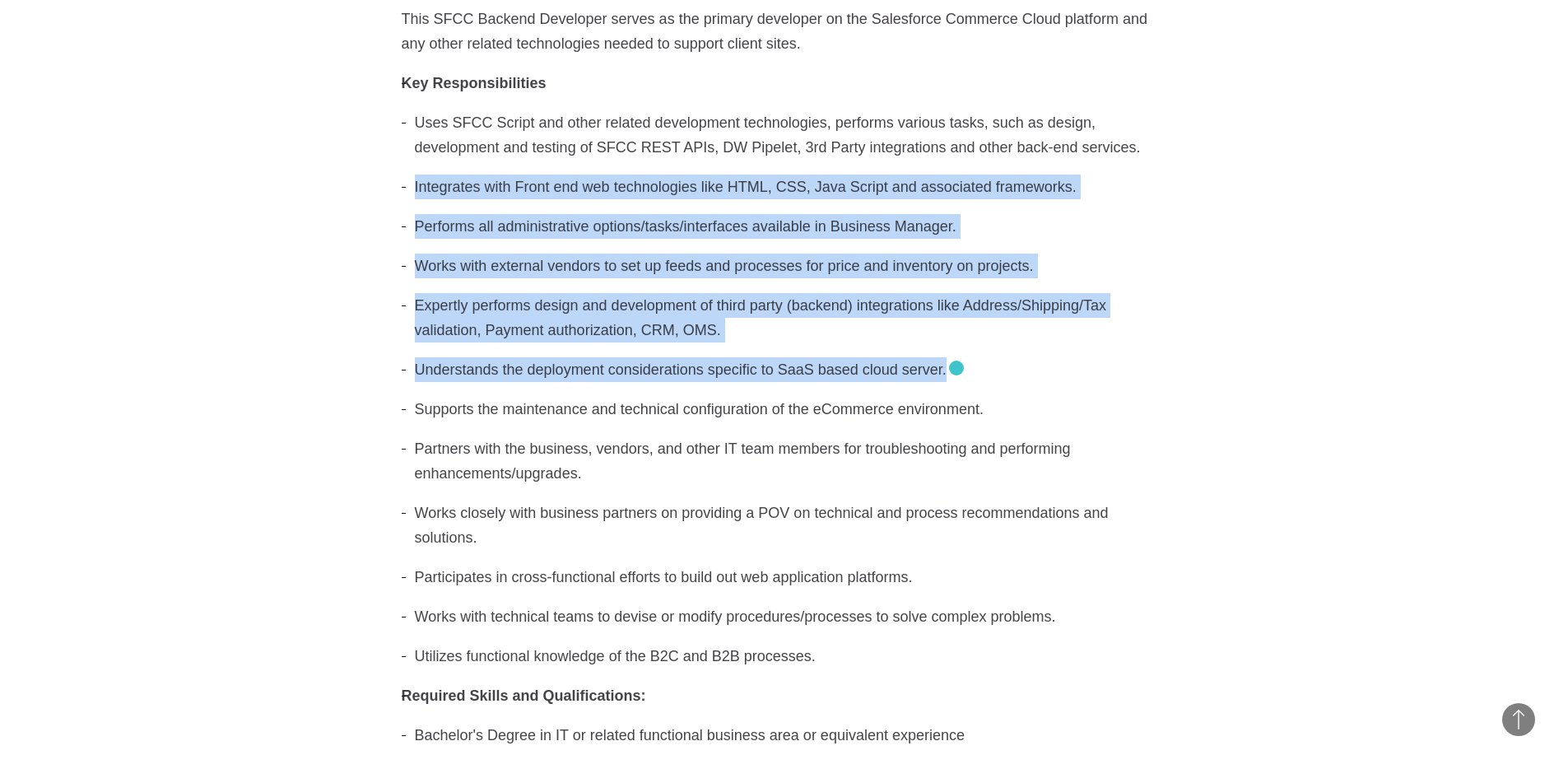
drag, startPoint x: 416, startPoint y: 281, endPoint x: 956, endPoint y: 368, distance: 547.0
click at [956, 368] on ul "Uses SFCC Script and other related development technologies, performs various t…" at bounding box center [784, 389] width 765 height 558
click at [486, 193] on li "Integrates with Front end web technologies like HTML, CSS, Java Script and asso…" at bounding box center [784, 187] width 765 height 24
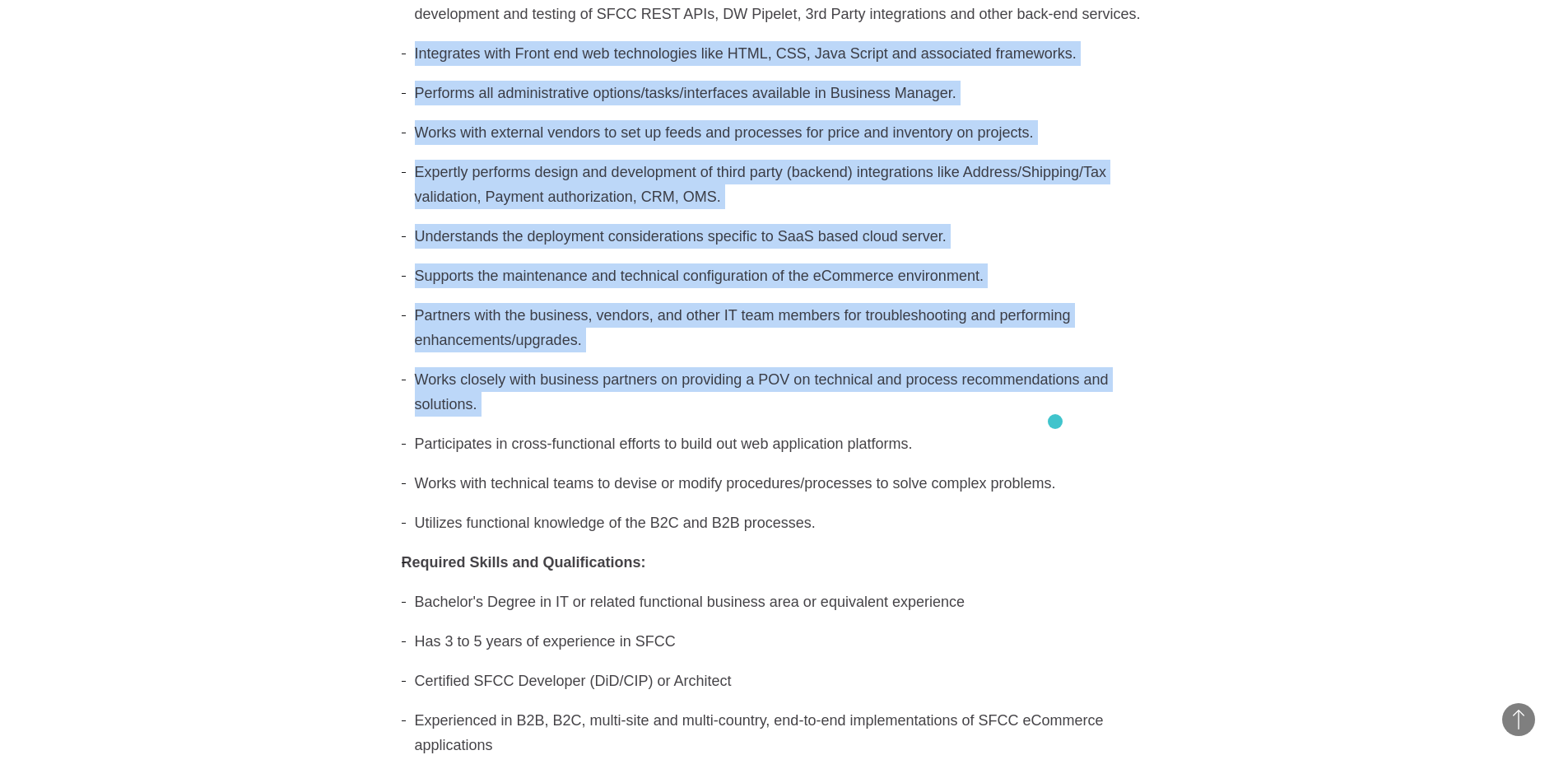
scroll to position [881, 0]
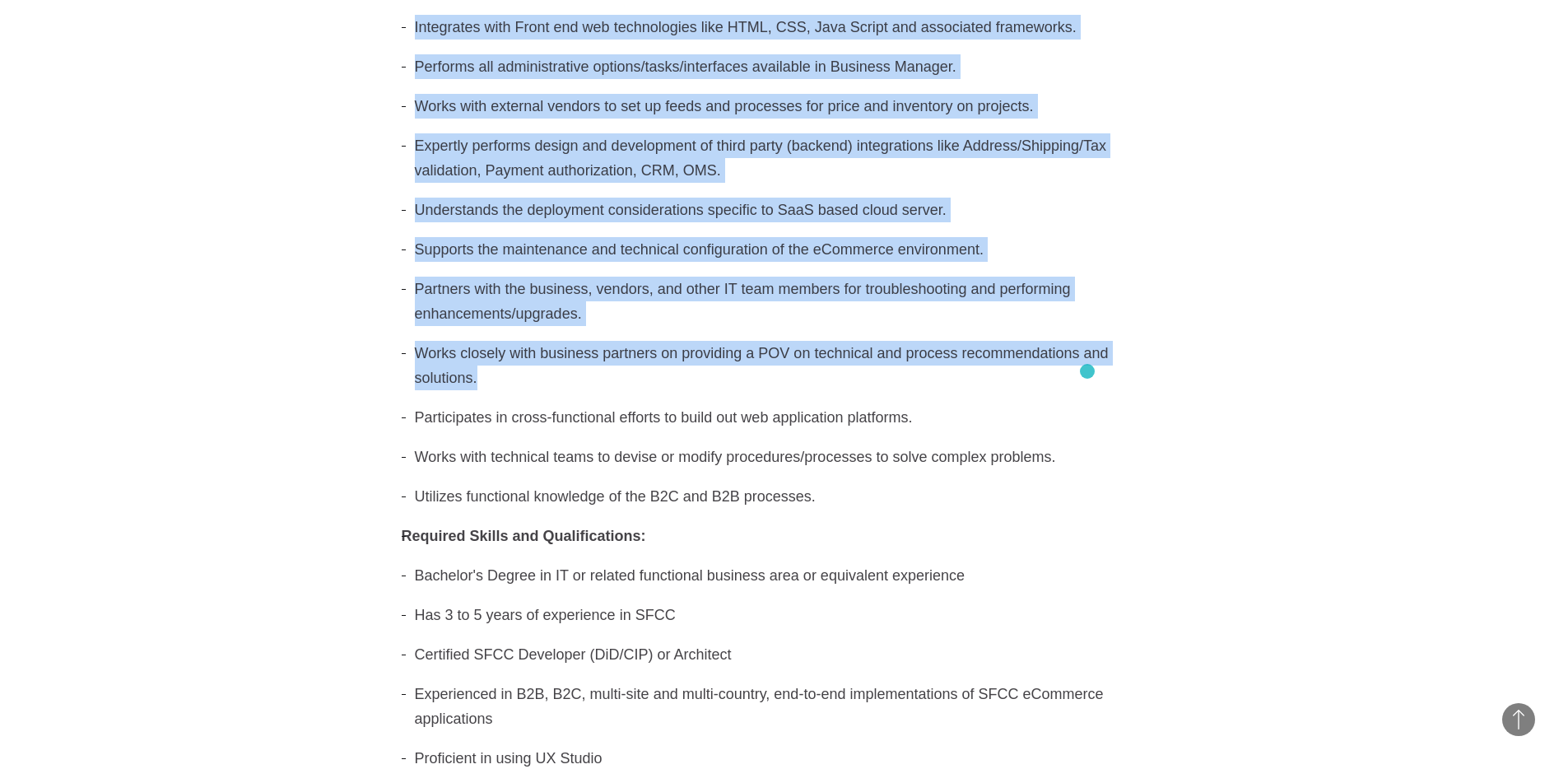
drag, startPoint x: 415, startPoint y: 184, endPoint x: 1088, endPoint y: 371, distance: 698.5
click at [1088, 371] on ul "Uses SFCC Script and other related development technologies, performs various t…" at bounding box center [784, 229] width 765 height 558
click at [763, 85] on ul "Uses SFCC Script and other related development technologies, performs various t…" at bounding box center [784, 229] width 765 height 558
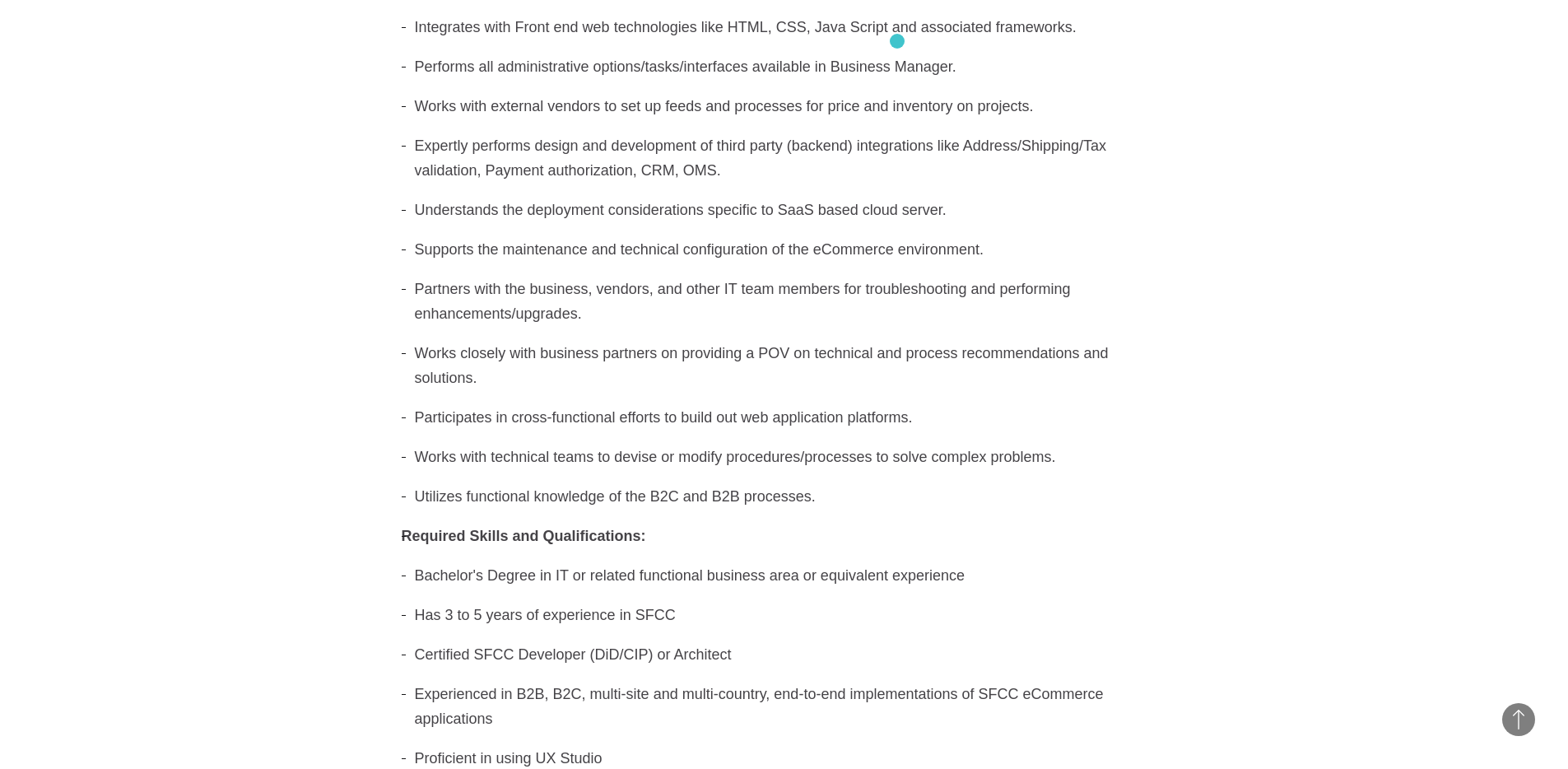
click at [897, 31] on li "Integrates with Front end web technologies like HTML, CSS, Java Script and asso…" at bounding box center [784, 27] width 765 height 24
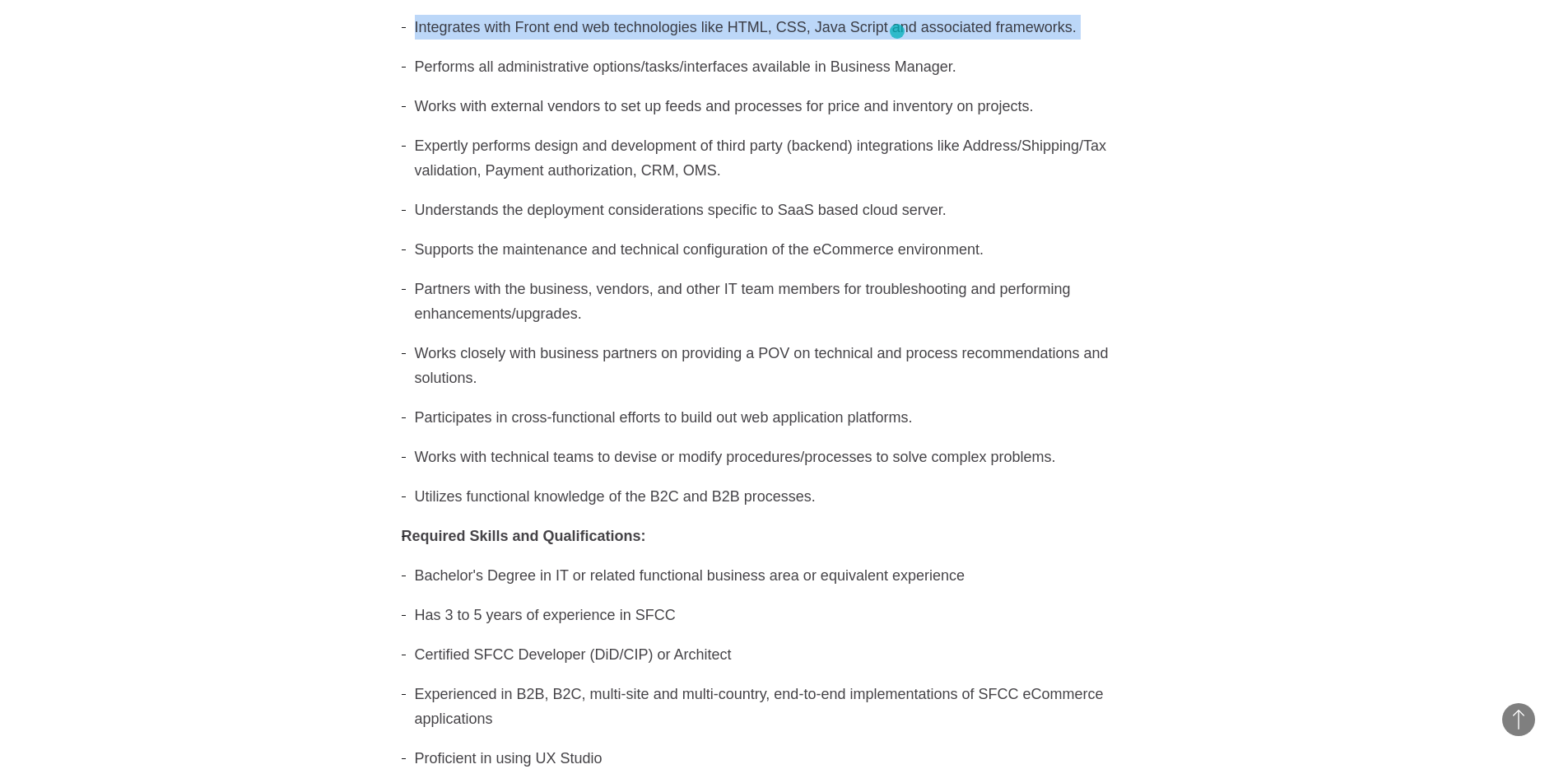
click at [897, 31] on li "Integrates with Front end web technologies like HTML, CSS, Java Script and asso…" at bounding box center [784, 27] width 765 height 24
copy ul "Integrates with Front end web technologies like HTML, CSS, Java Script and asso…"
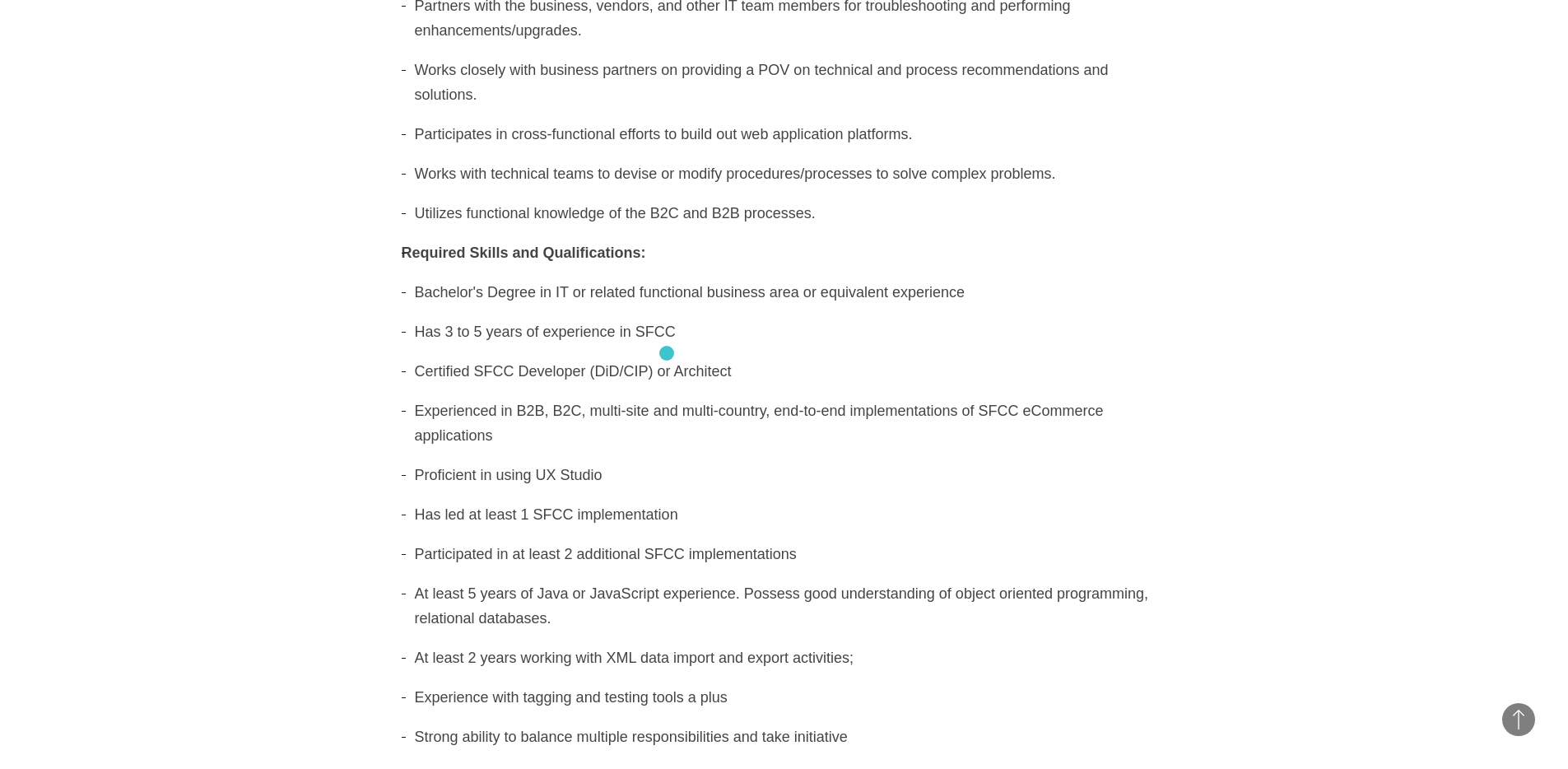
scroll to position [1266, 0]
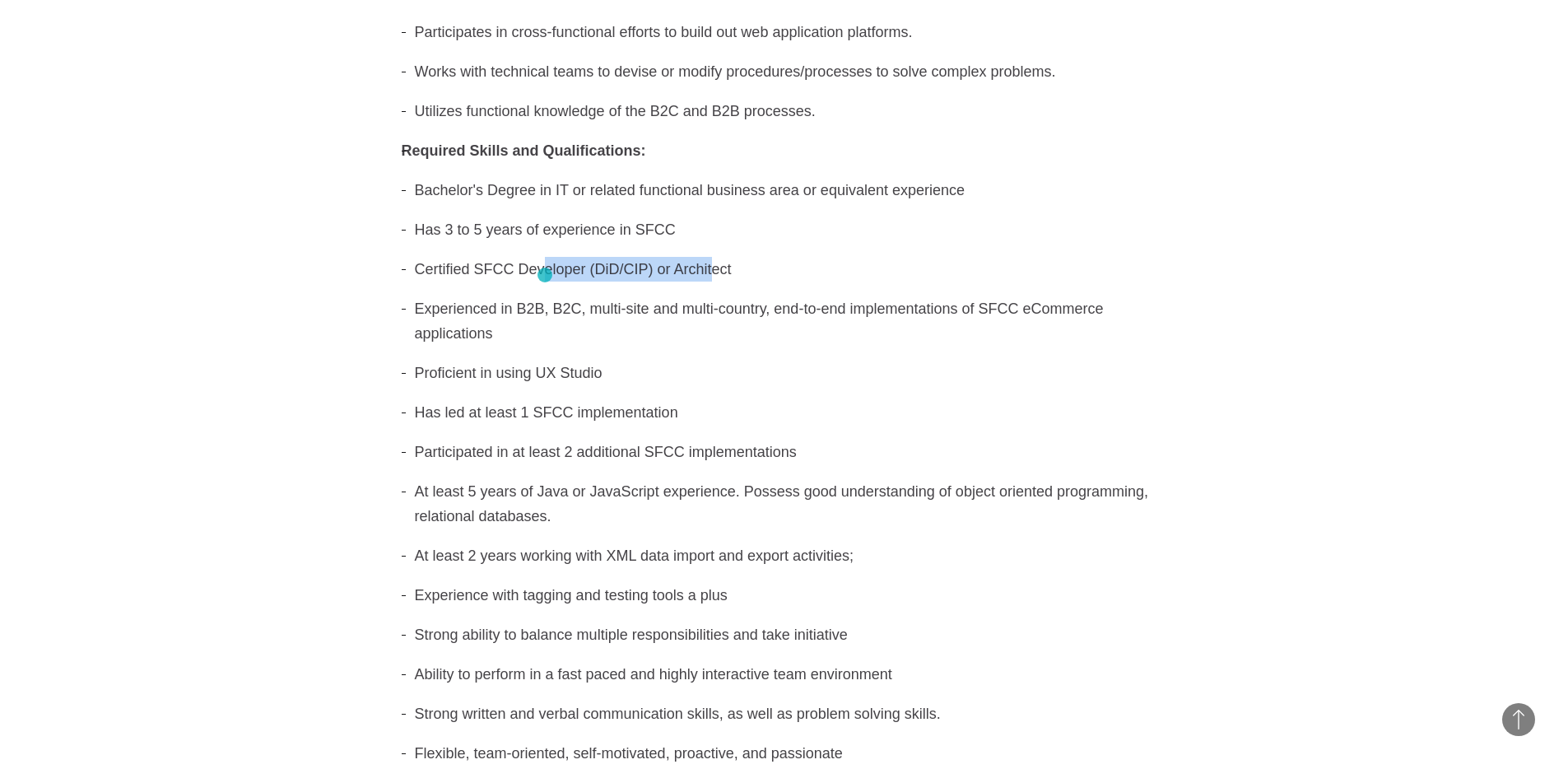
drag, startPoint x: 540, startPoint y: 275, endPoint x: 707, endPoint y: 269, distance: 167.1
click at [707, 269] on li "Certified SFCC Developer (DiD/CIP) or Architect" at bounding box center [784, 269] width 765 height 24
drag, startPoint x: 713, startPoint y: 275, endPoint x: 433, endPoint y: 275, distance: 280.0
click at [433, 275] on li "Certified SFCC Developer (DiD/CIP) or Architect" at bounding box center [784, 269] width 765 height 24
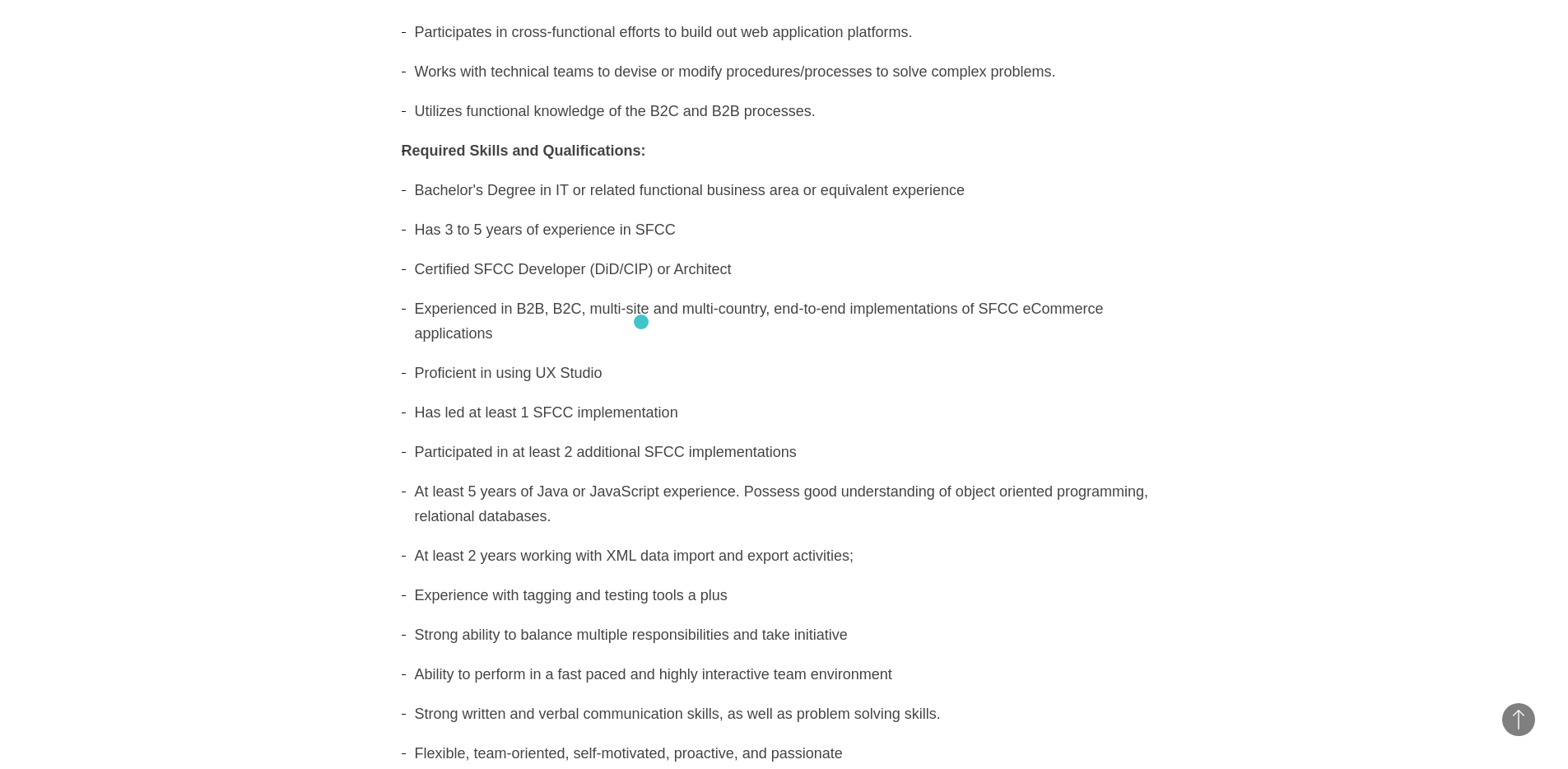
click at [642, 322] on li "Experienced in B2B, B2C, multi-site and multi-country, end-to-end implementatio…" at bounding box center [784, 321] width 765 height 50
click at [642, 321] on li "Experienced in B2B, B2C, multi-site and multi-country, end-to-end implementatio…" at bounding box center [784, 321] width 765 height 50
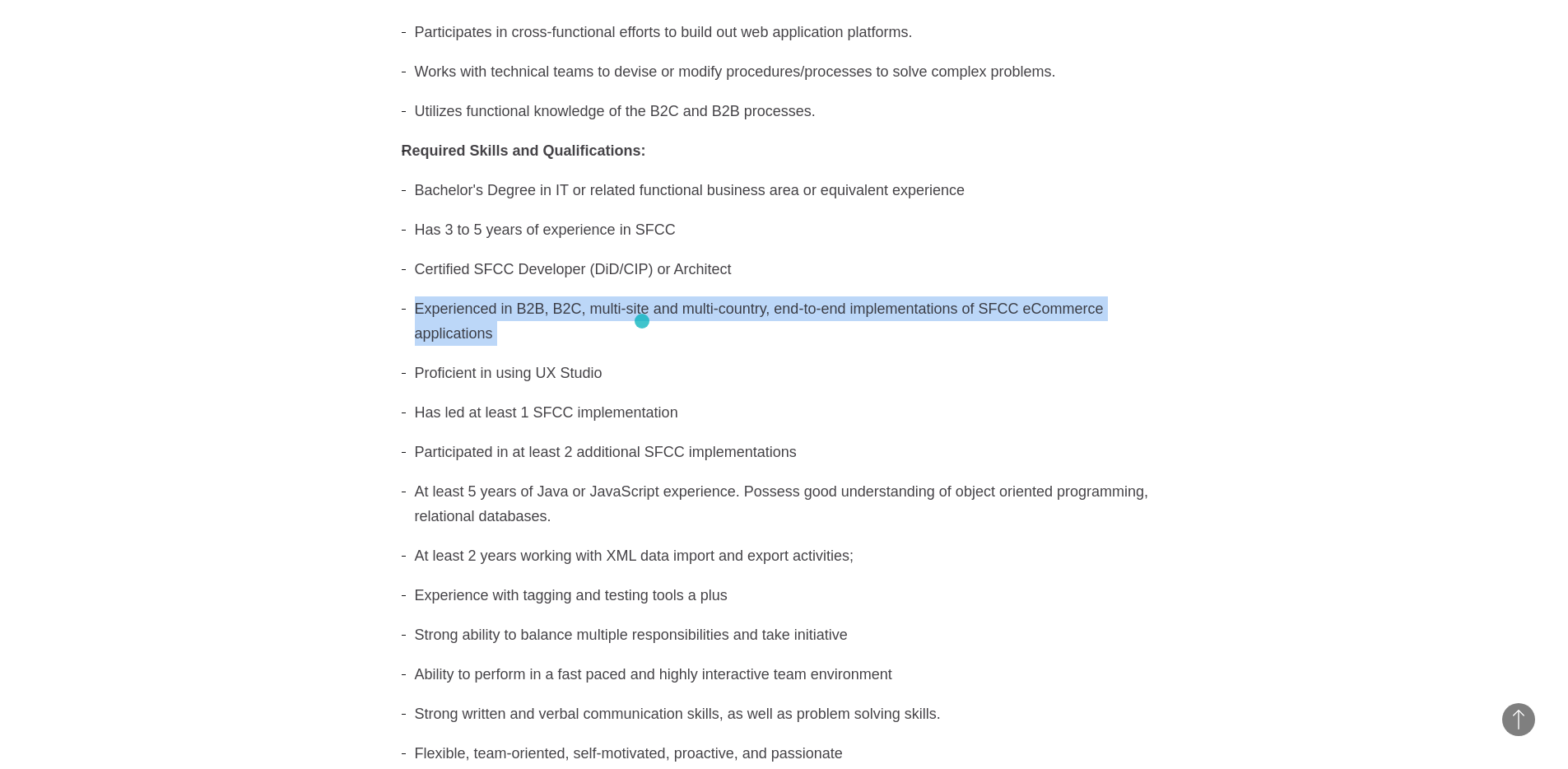
click at [642, 321] on li "Experienced in B2B, B2C, multi-site and multi-country, end-to-end implementatio…" at bounding box center [784, 321] width 765 height 50
click at [796, 297] on li "Experienced in B2B, B2C, multi-site and multi-country, end-to-end implementatio…" at bounding box center [784, 321] width 765 height 50
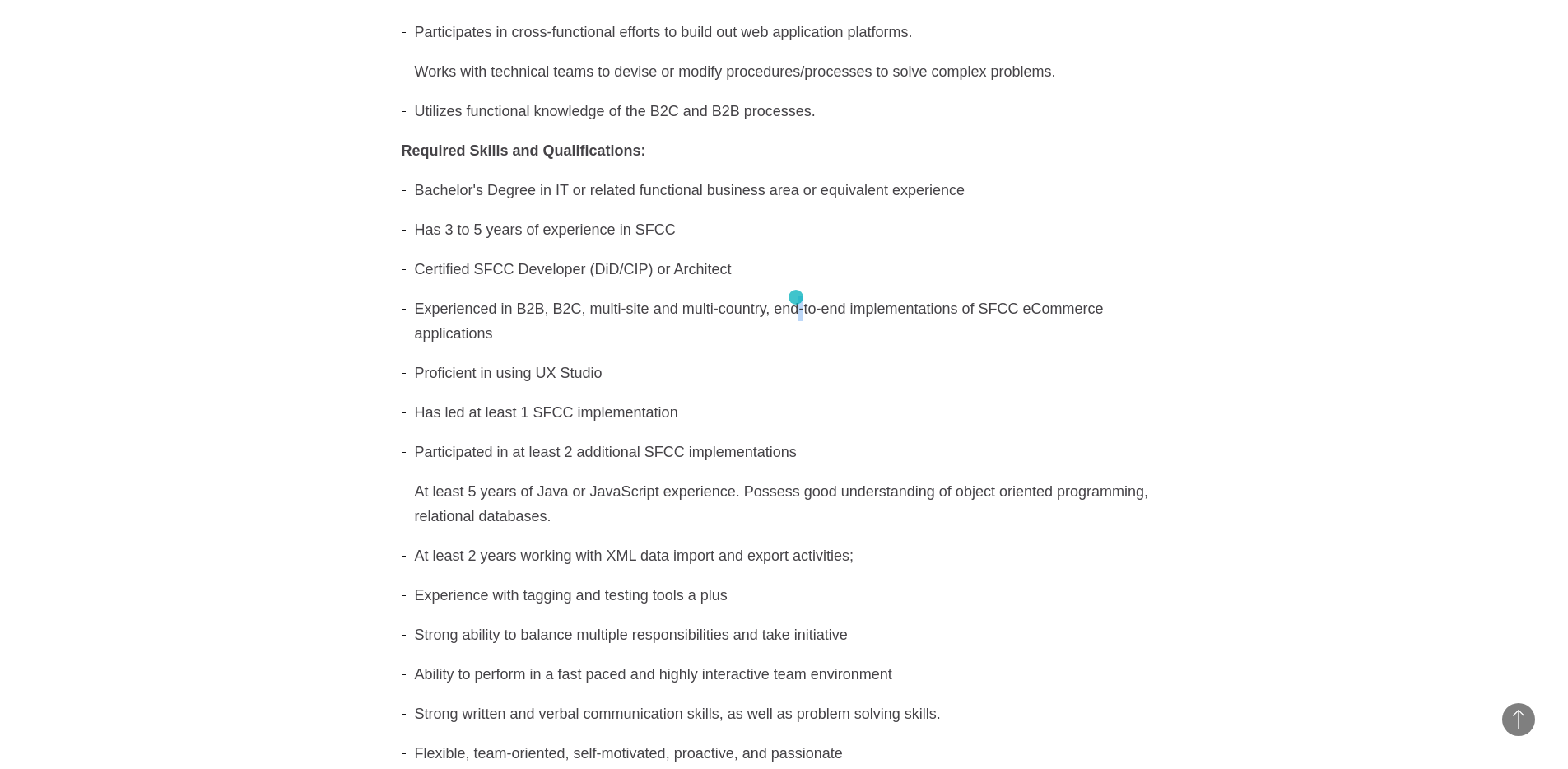
click at [796, 297] on li "Experienced in B2B, B2C, multi-site and multi-country, end-to-end implementatio…" at bounding box center [784, 321] width 765 height 50
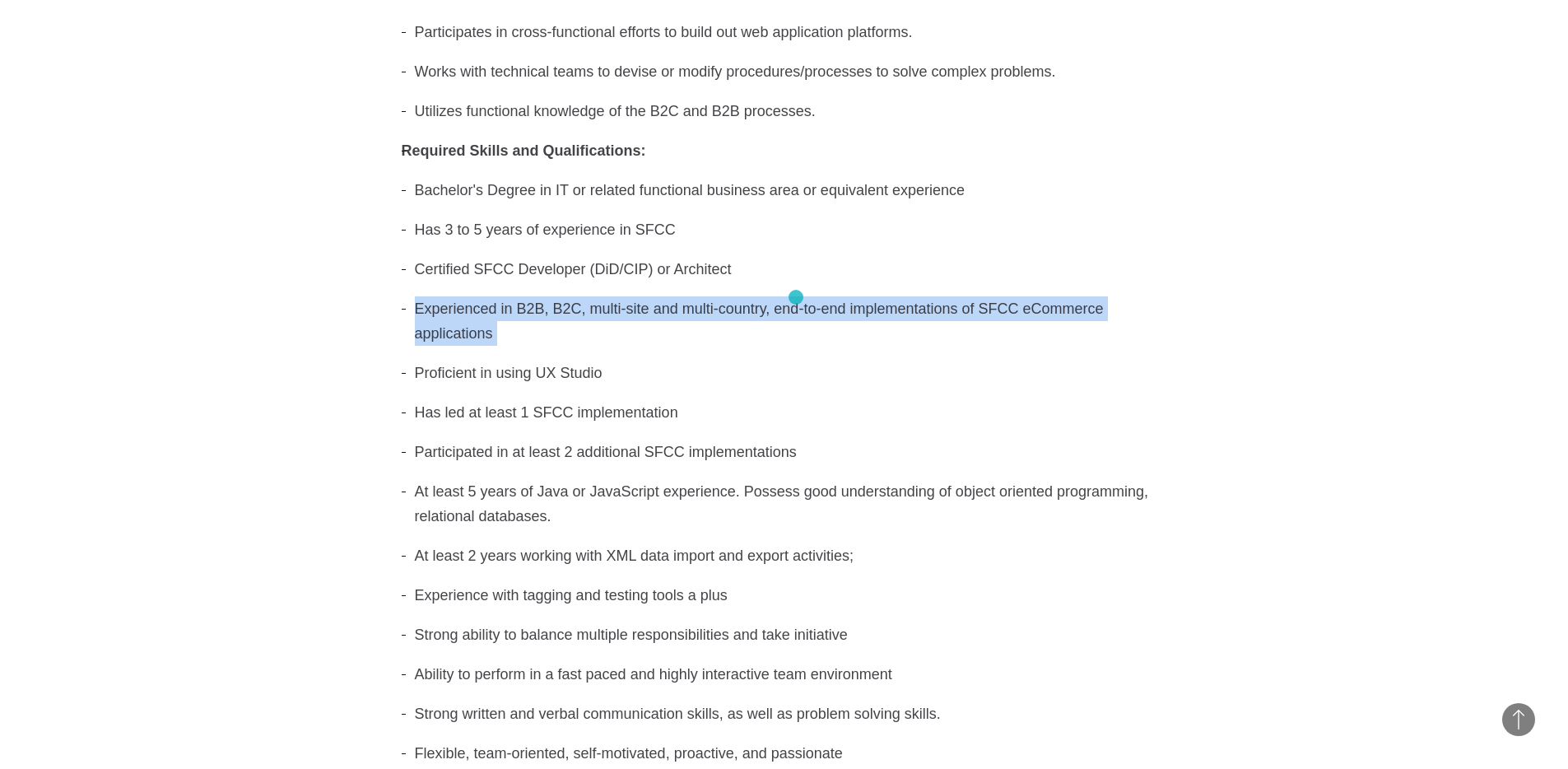
click at [796, 297] on li "Experienced in B2B, B2C, multi-site and multi-country, end-to-end implementatio…" at bounding box center [784, 321] width 765 height 50
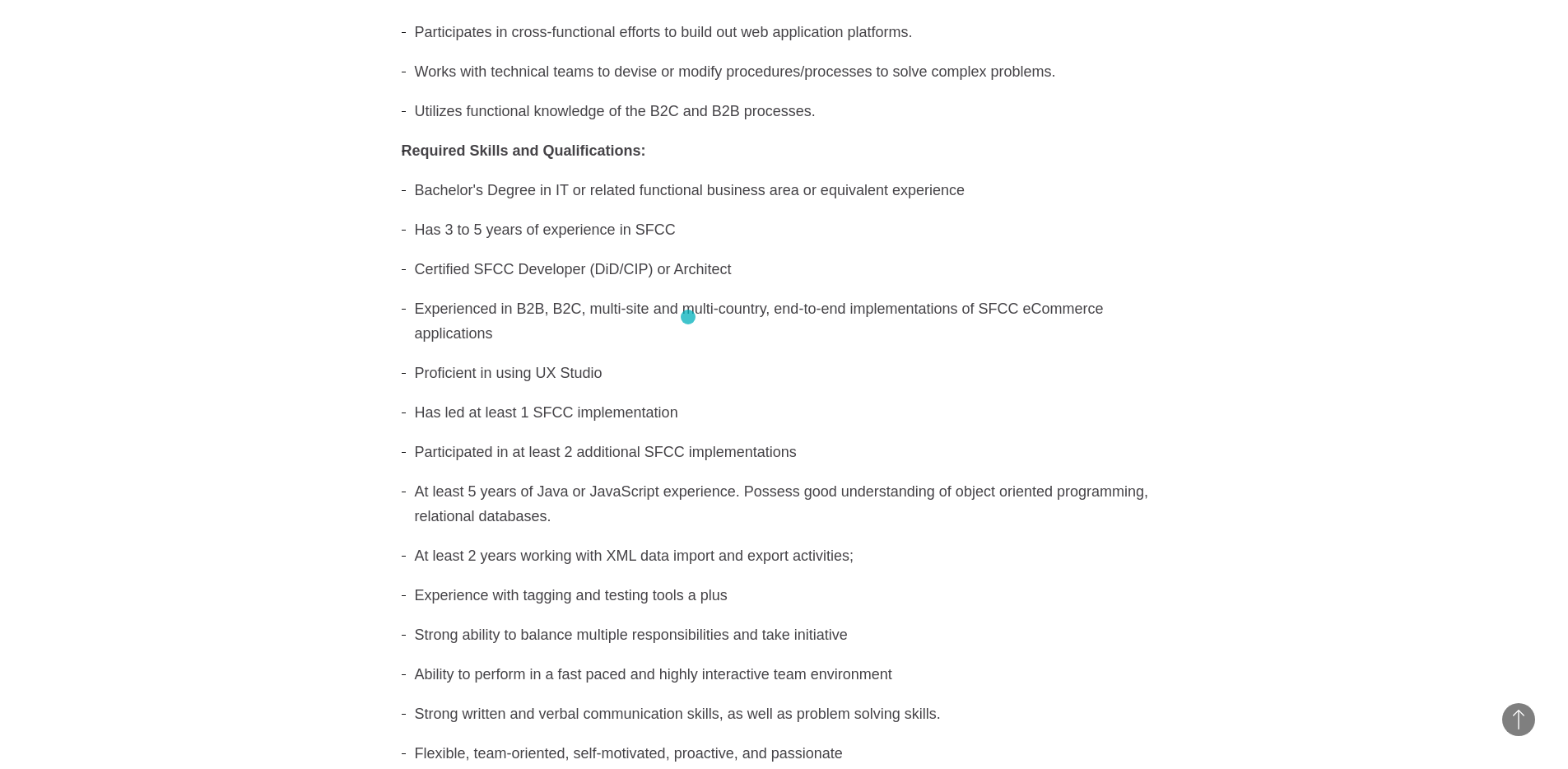
click at [688, 318] on li "Experienced in B2B, B2C, multi-site and multi-country, end-to-end implementatio…" at bounding box center [784, 321] width 765 height 50
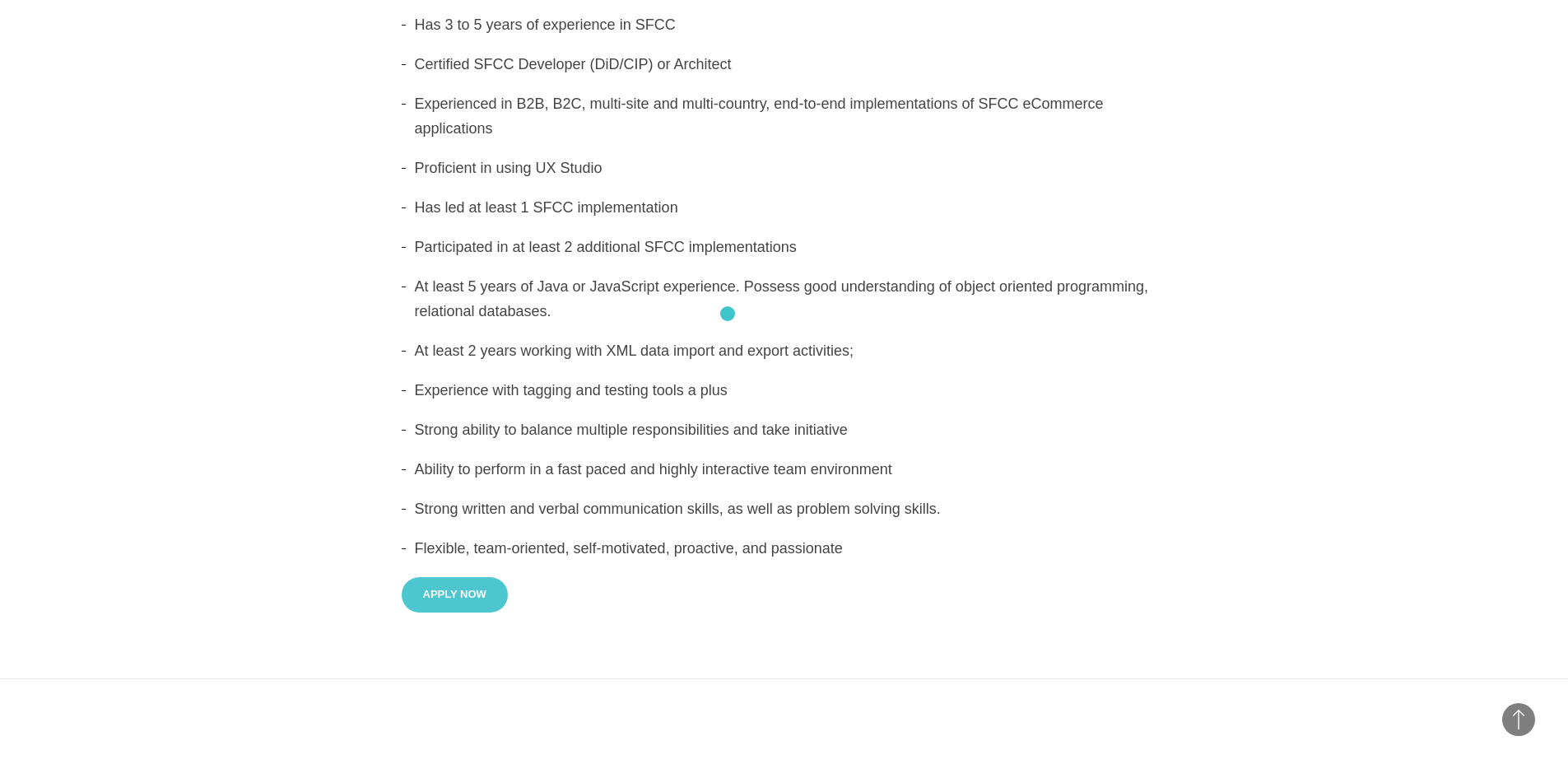
scroll to position [1530, 0]
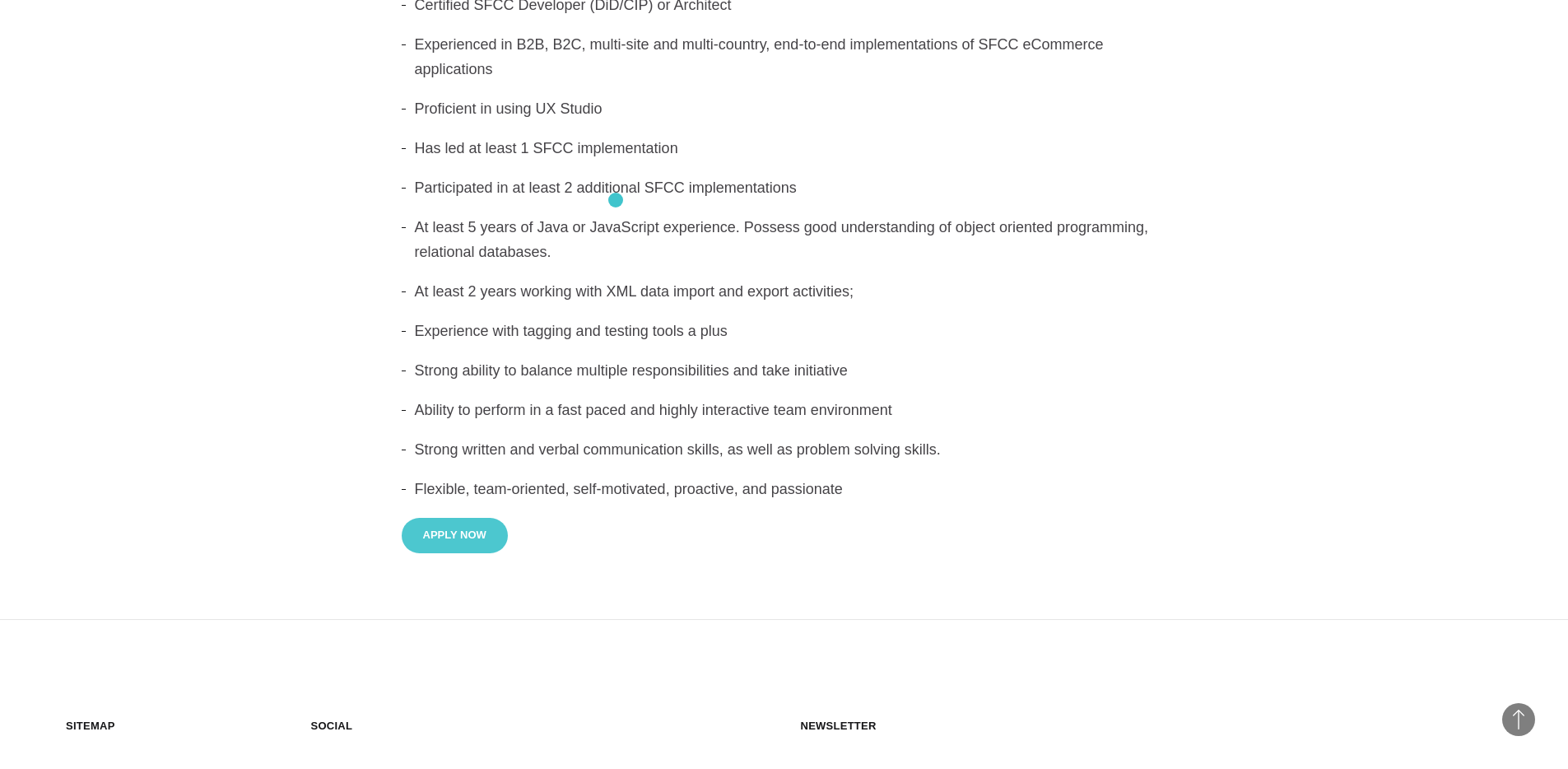
click at [619, 196] on li "Participated in at least 2 additional SFCC implementations" at bounding box center [784, 188] width 765 height 24
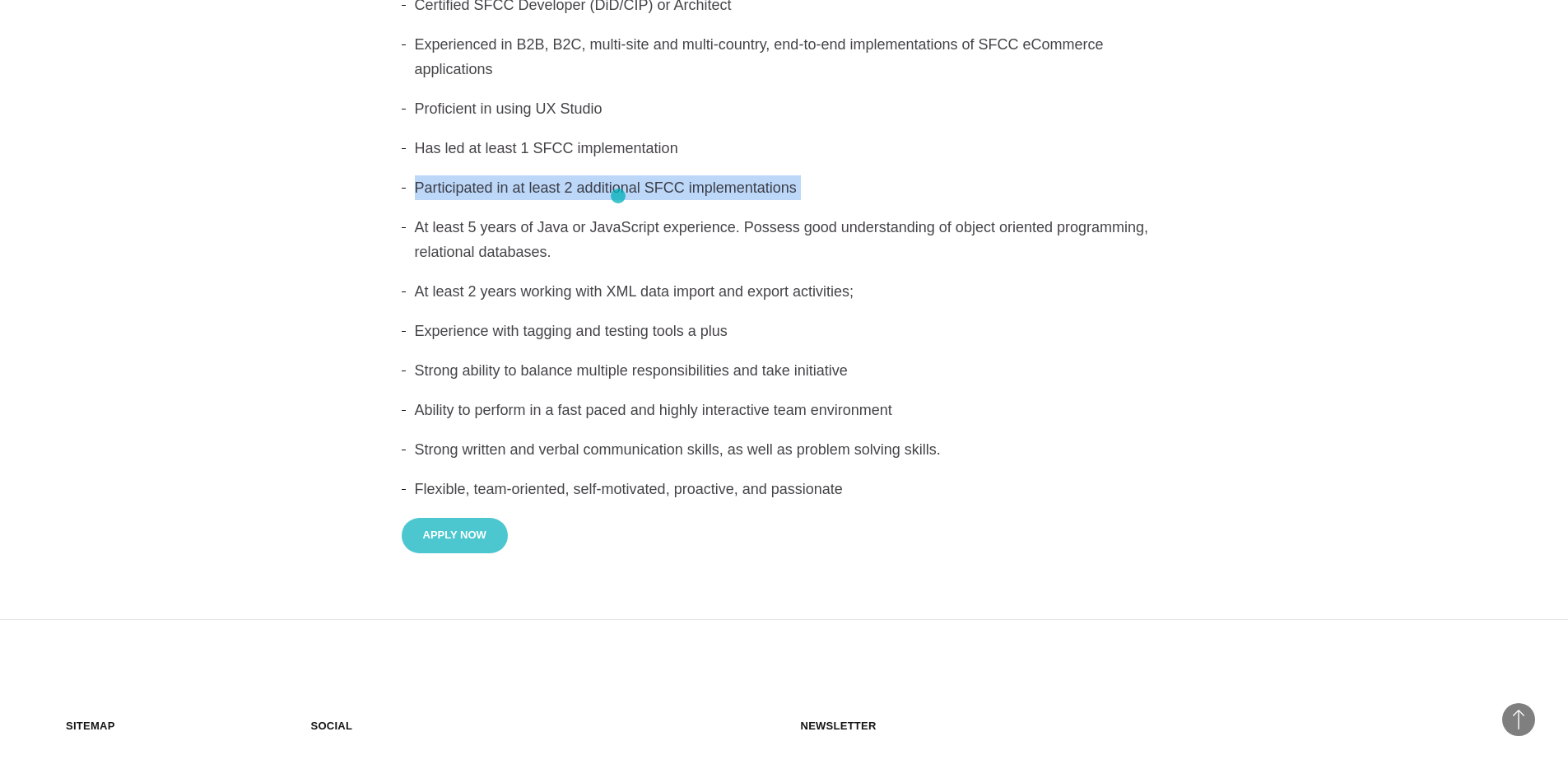
click at [619, 196] on li "Participated in at least 2 additional SFCC implementations" at bounding box center [784, 188] width 765 height 24
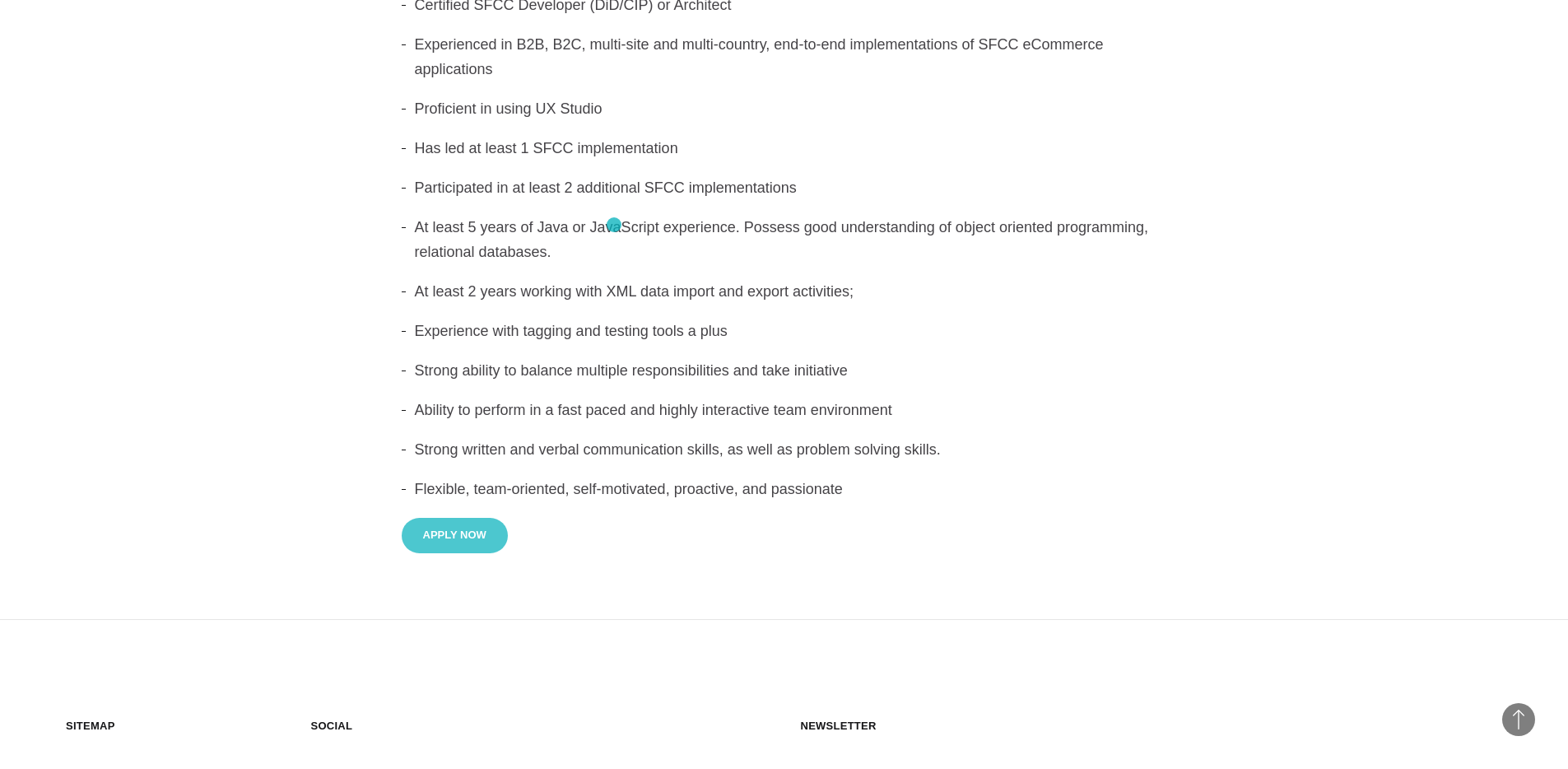
click at [614, 225] on li "At least 5 years of Java or JavaScript experience. Possess good understanding o…" at bounding box center [784, 240] width 765 height 50
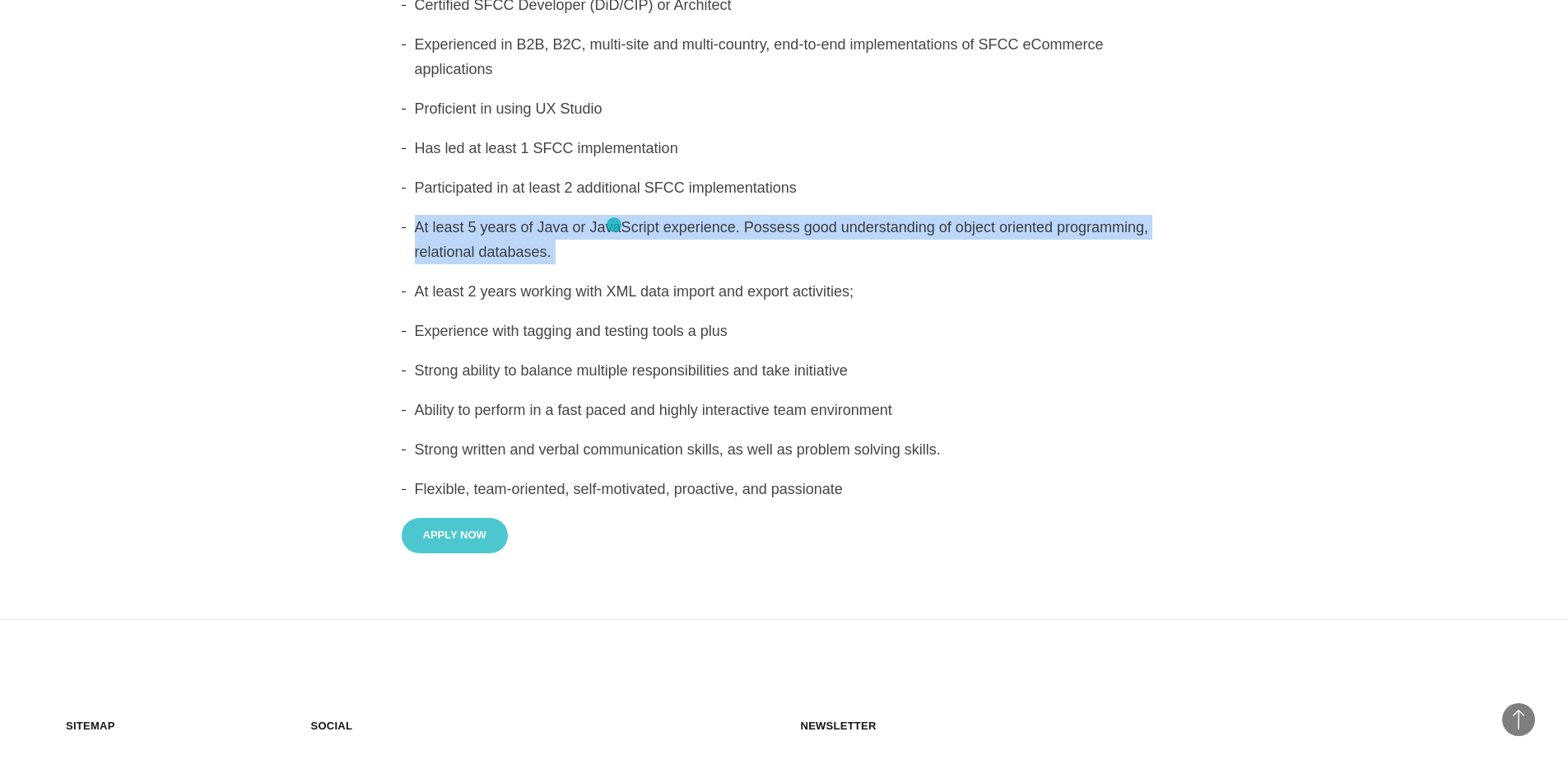
click at [614, 225] on li "At least 5 years of Java or JavaScript experience. Possess good understanding o…" at bounding box center [784, 240] width 765 height 50
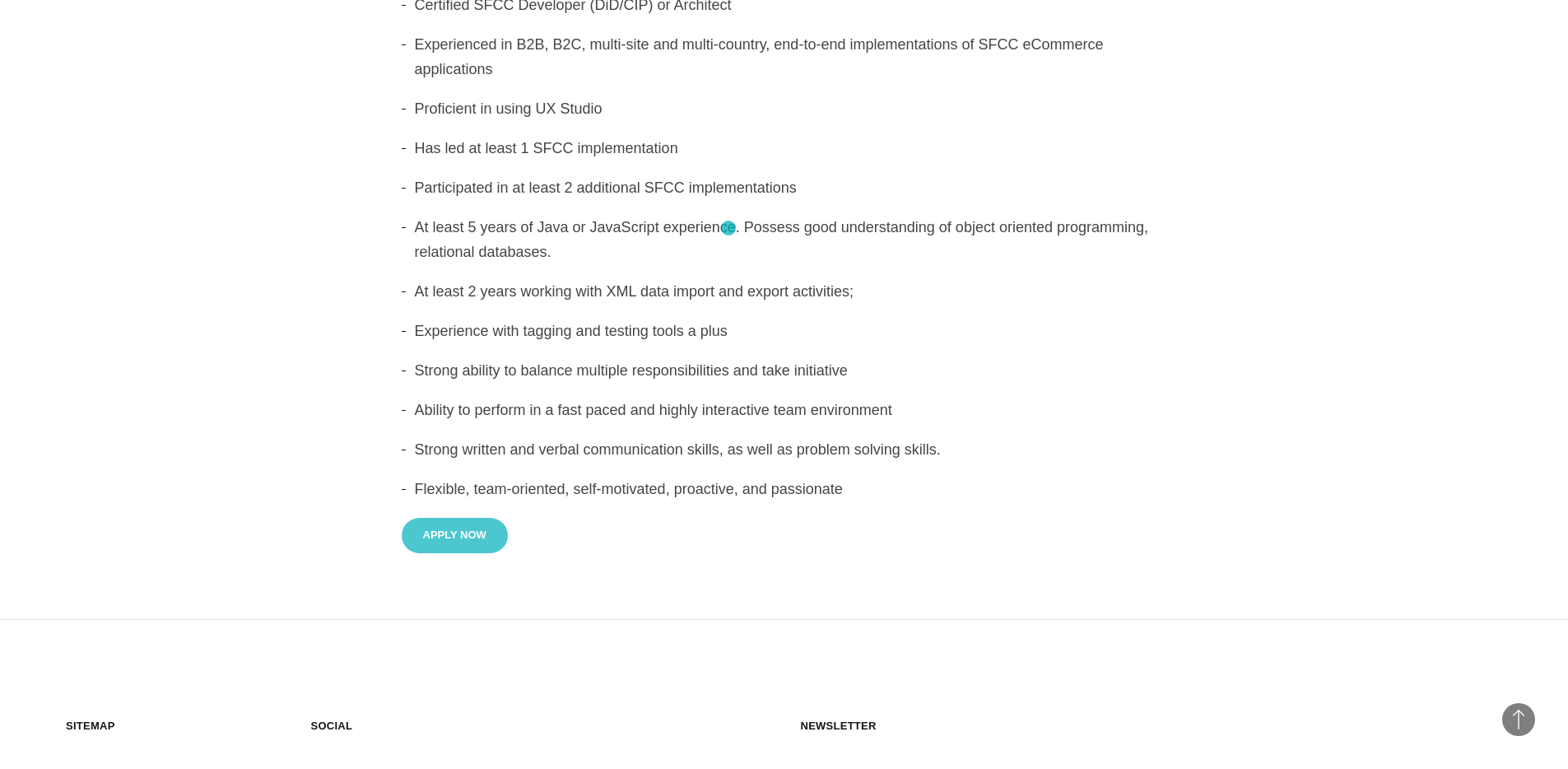
click at [729, 228] on li "At least 5 years of Java or JavaScript experience. Possess good understanding o…" at bounding box center [784, 240] width 765 height 50
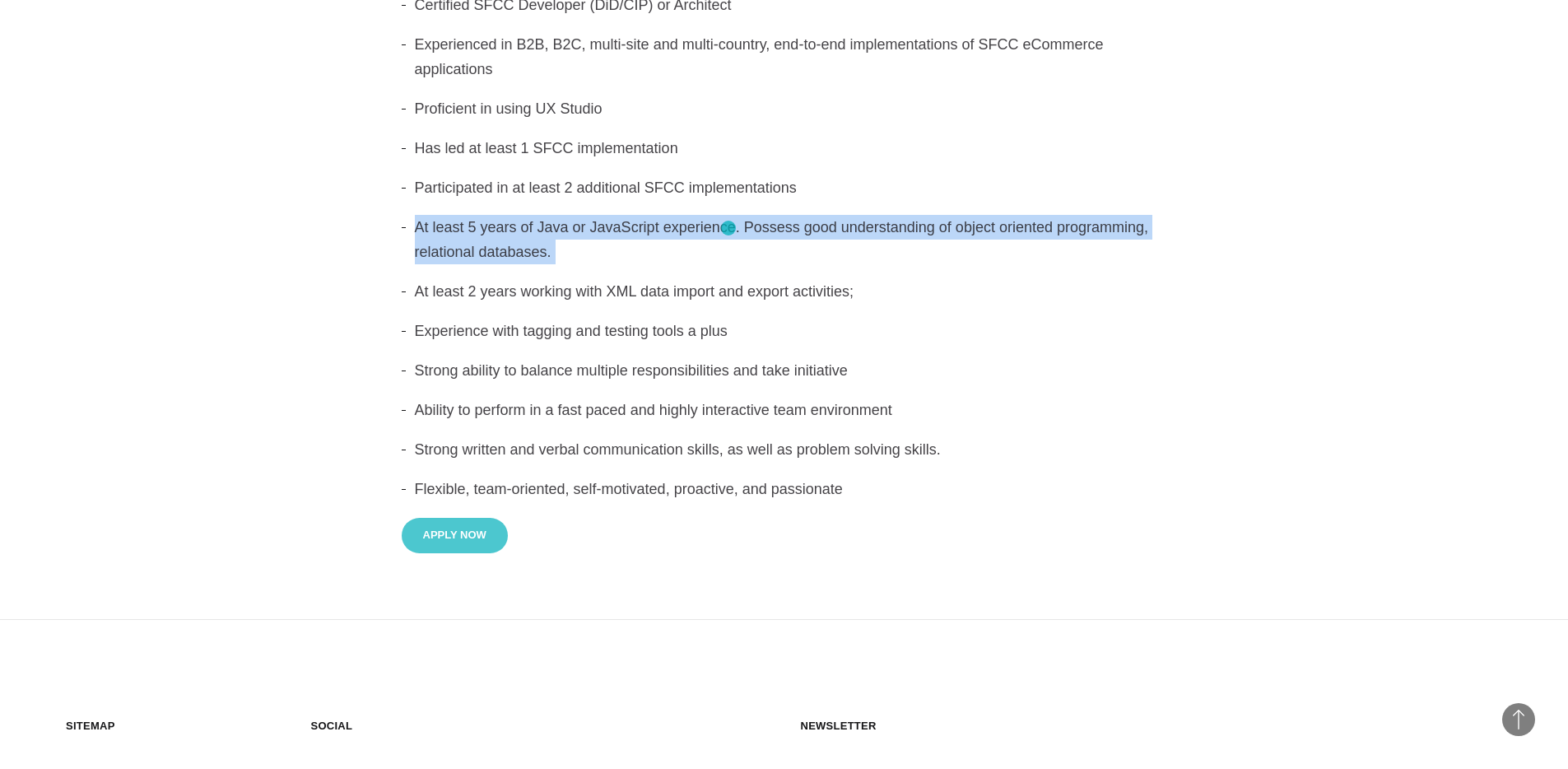
click at [729, 228] on li "At least 5 years of Java or JavaScript experience. Possess good understanding o…" at bounding box center [784, 240] width 765 height 50
click at [674, 239] on li "At least 5 years of Java or JavaScript experience. Possess good understanding o…" at bounding box center [784, 240] width 765 height 50
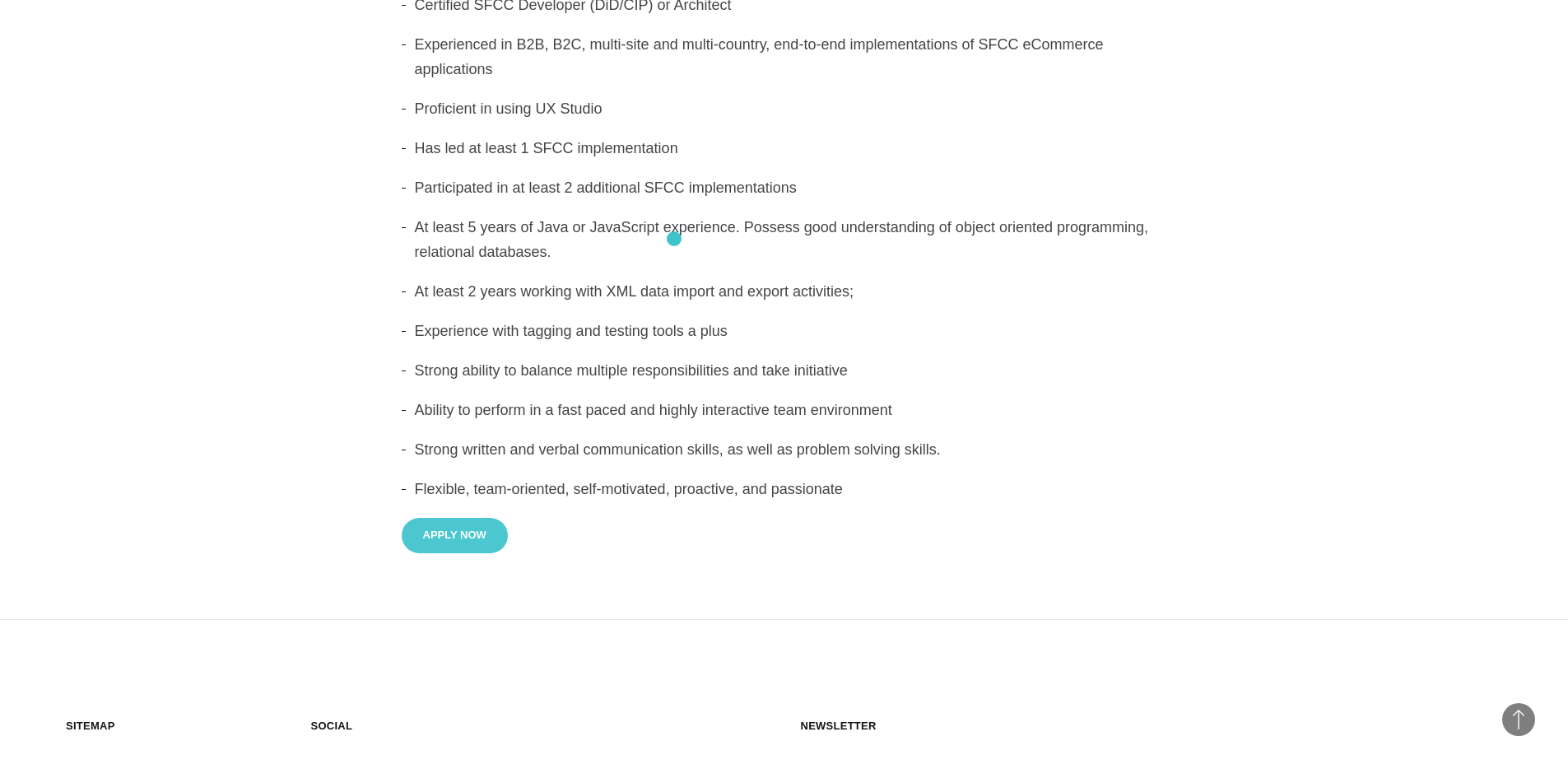
click at [674, 239] on li "At least 5 years of Java or JavaScript experience. Possess good understanding o…" at bounding box center [784, 240] width 765 height 50
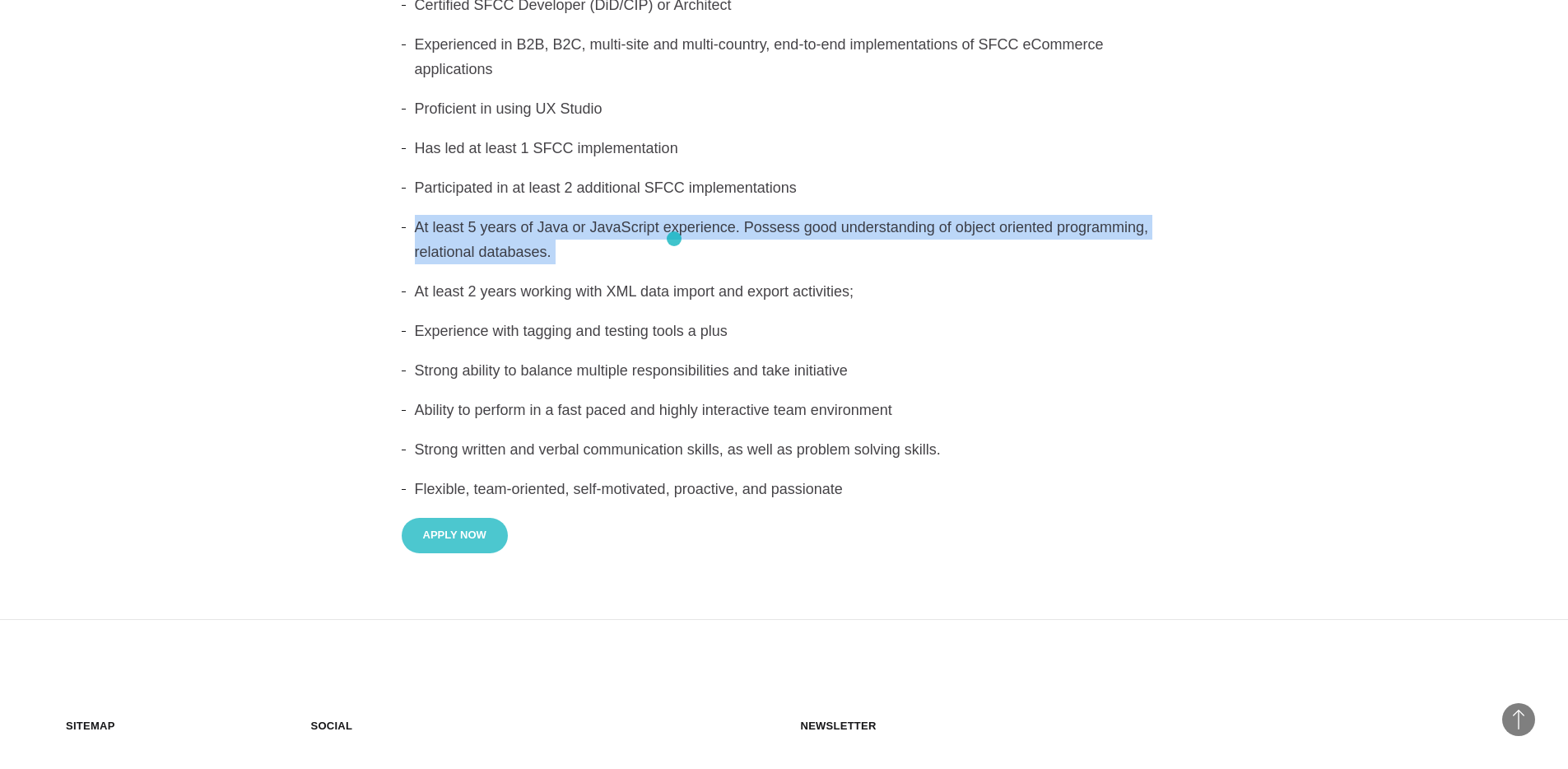
click at [674, 239] on li "At least 5 years of Java or JavaScript experience. Possess good understanding o…" at bounding box center [784, 240] width 765 height 50
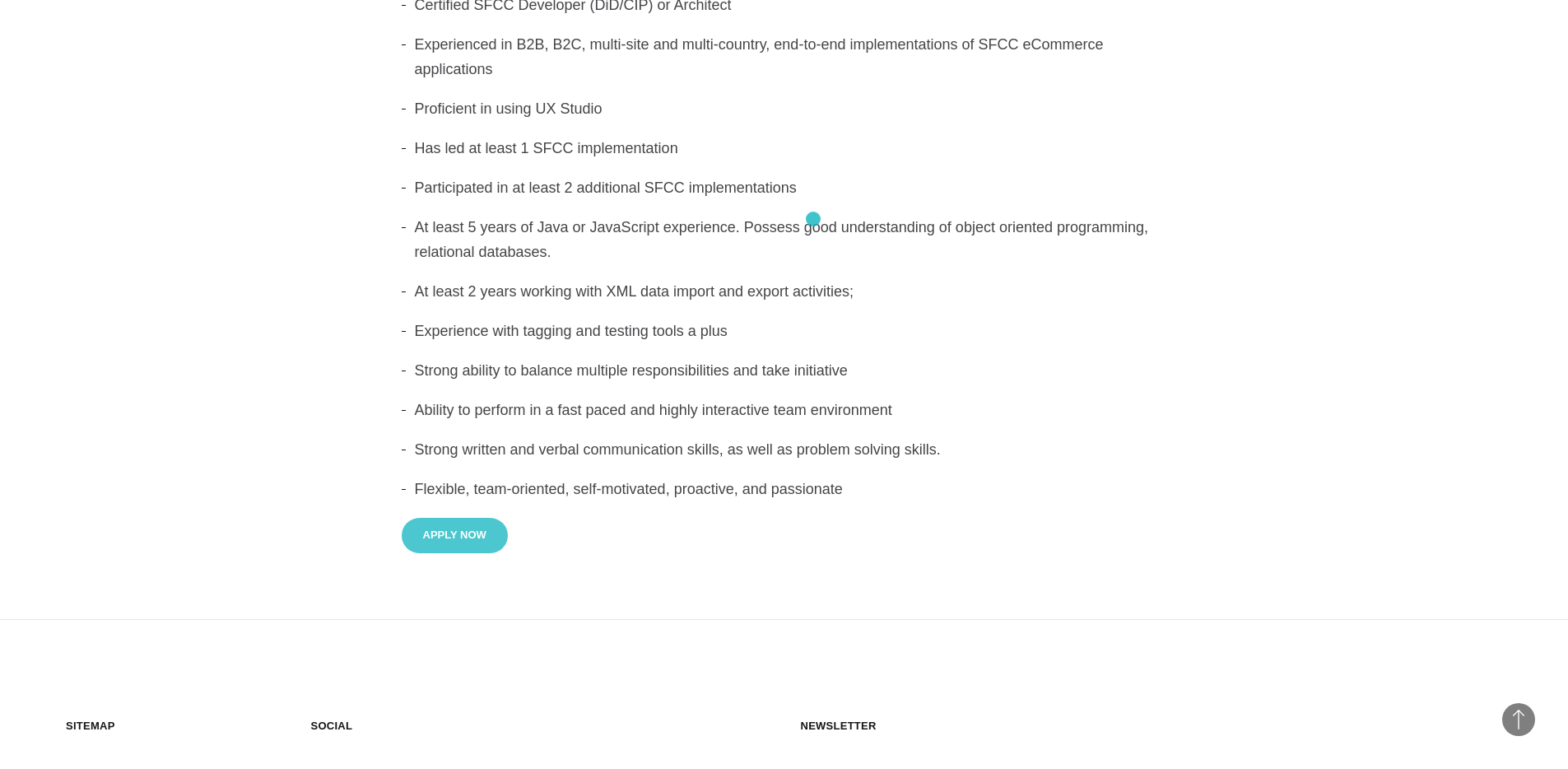
click at [813, 219] on li "At least 5 years of Java or JavaScript experience. Possess good understanding o…" at bounding box center [784, 240] width 765 height 50
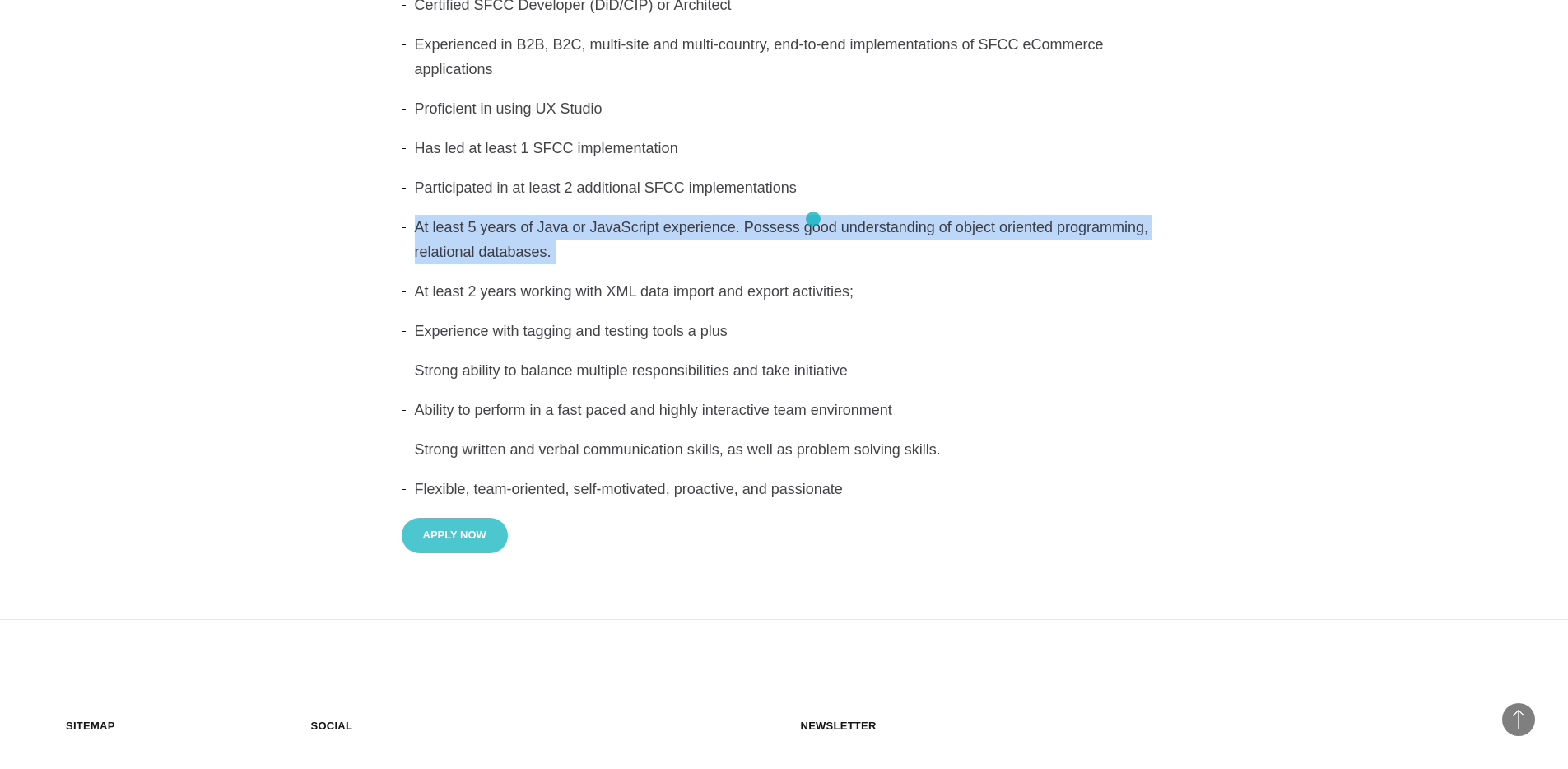
click at [813, 219] on li "At least 5 years of Java or JavaScript experience. Possess good understanding o…" at bounding box center [784, 240] width 765 height 50
click at [704, 242] on li "At least 5 years of Java or JavaScript experience. Possess good understanding o…" at bounding box center [784, 240] width 765 height 50
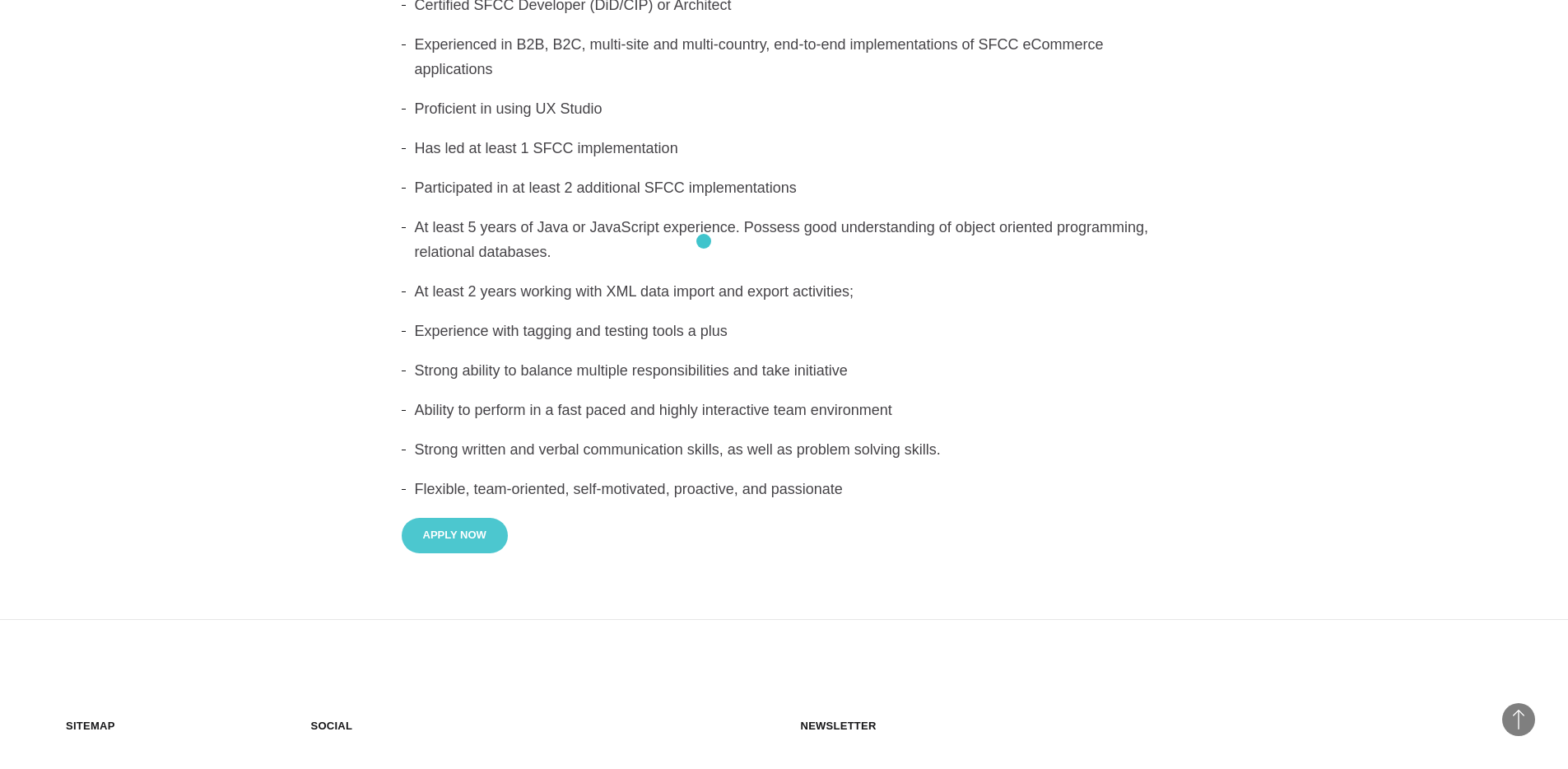
click at [704, 242] on li "At least 5 years of Java or JavaScript experience. Possess good understanding o…" at bounding box center [784, 240] width 765 height 50
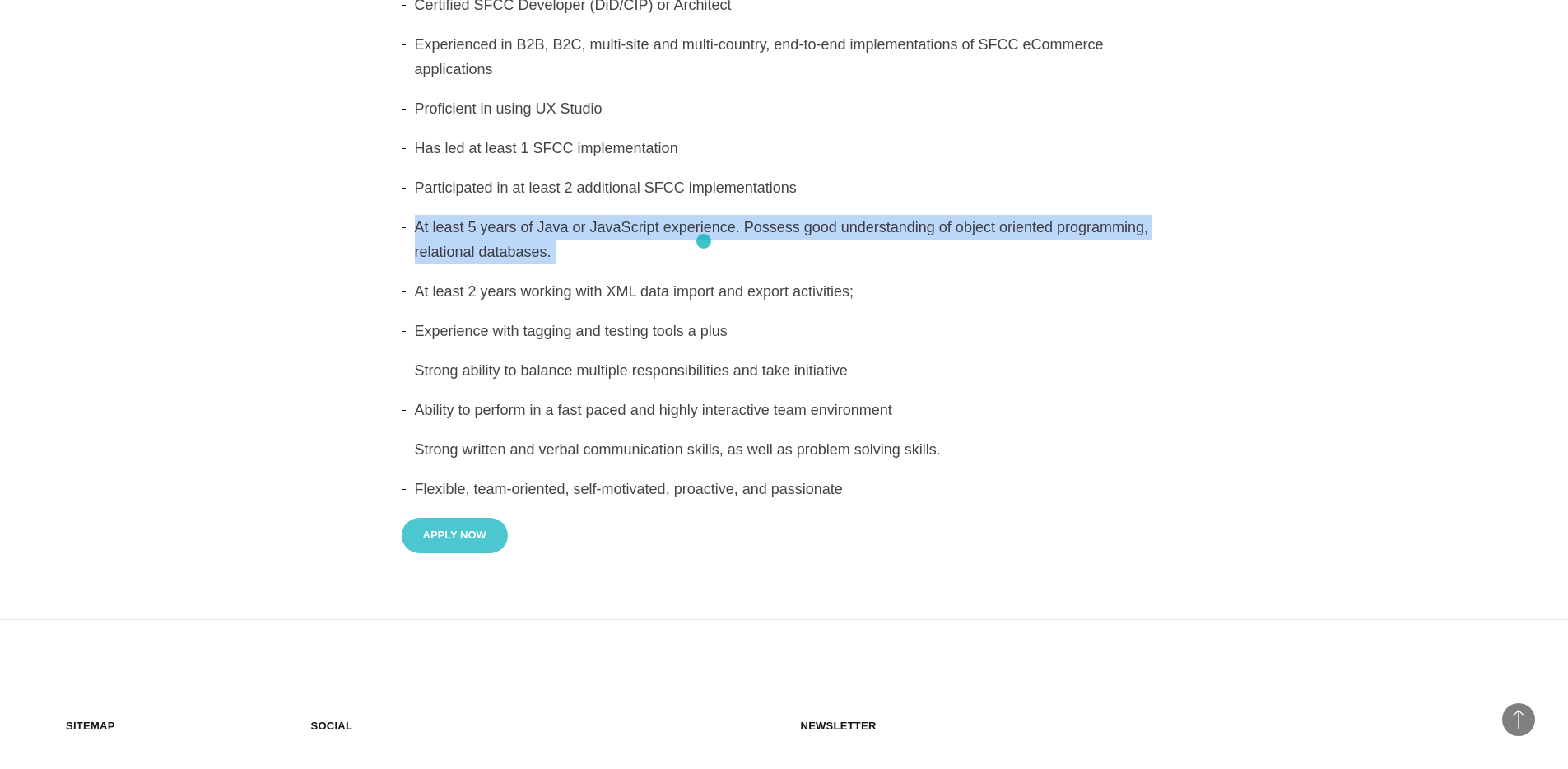
click at [704, 242] on li "At least 5 years of Java or JavaScript experience. Possess good understanding o…" at bounding box center [784, 240] width 765 height 50
click at [778, 232] on li "At least 5 years of Java or JavaScript experience. Possess good understanding o…" at bounding box center [784, 240] width 765 height 50
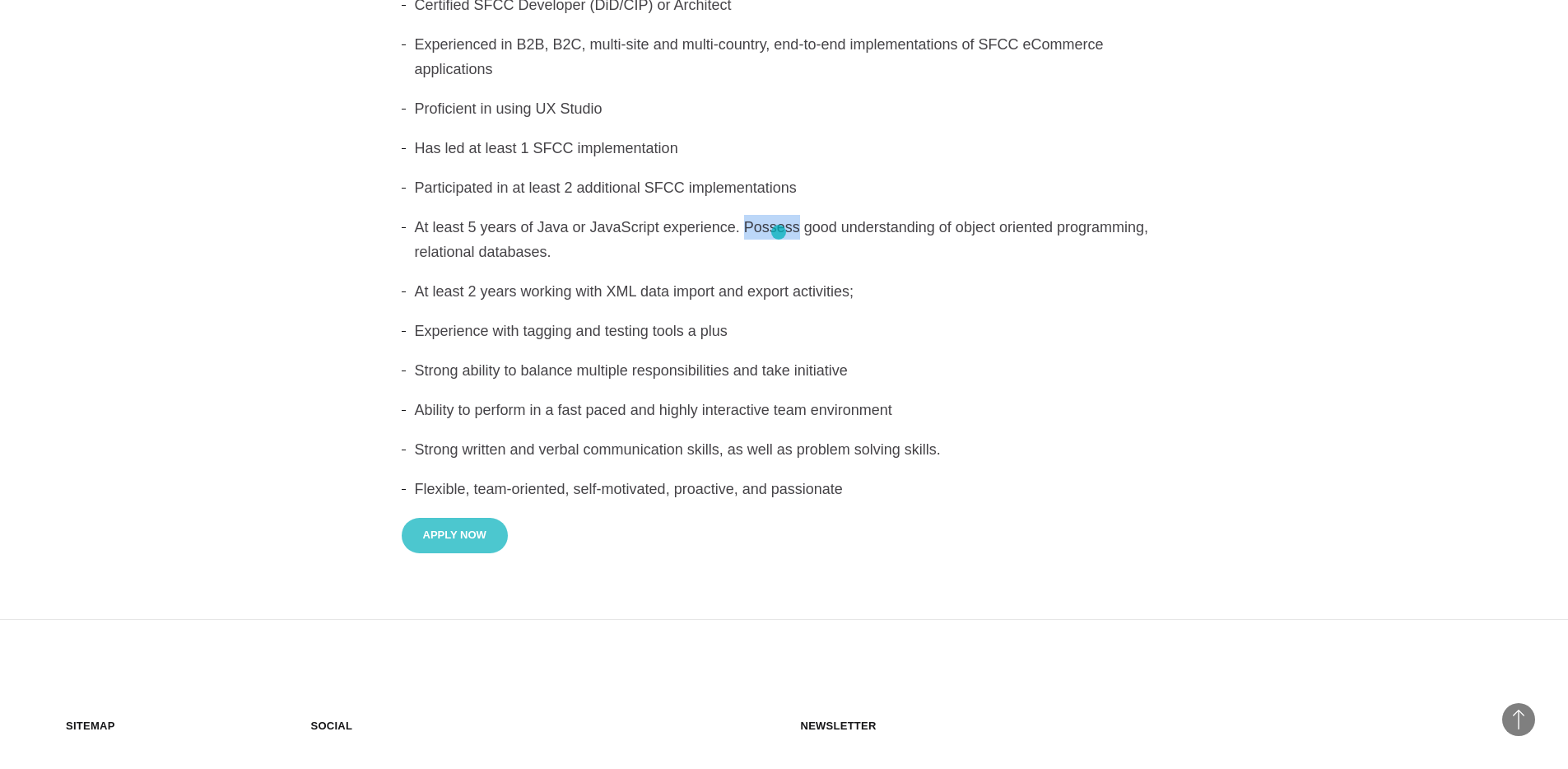
click at [778, 232] on li "At least 5 years of Java or JavaScript experience. Possess good understanding o…" at bounding box center [784, 240] width 765 height 50
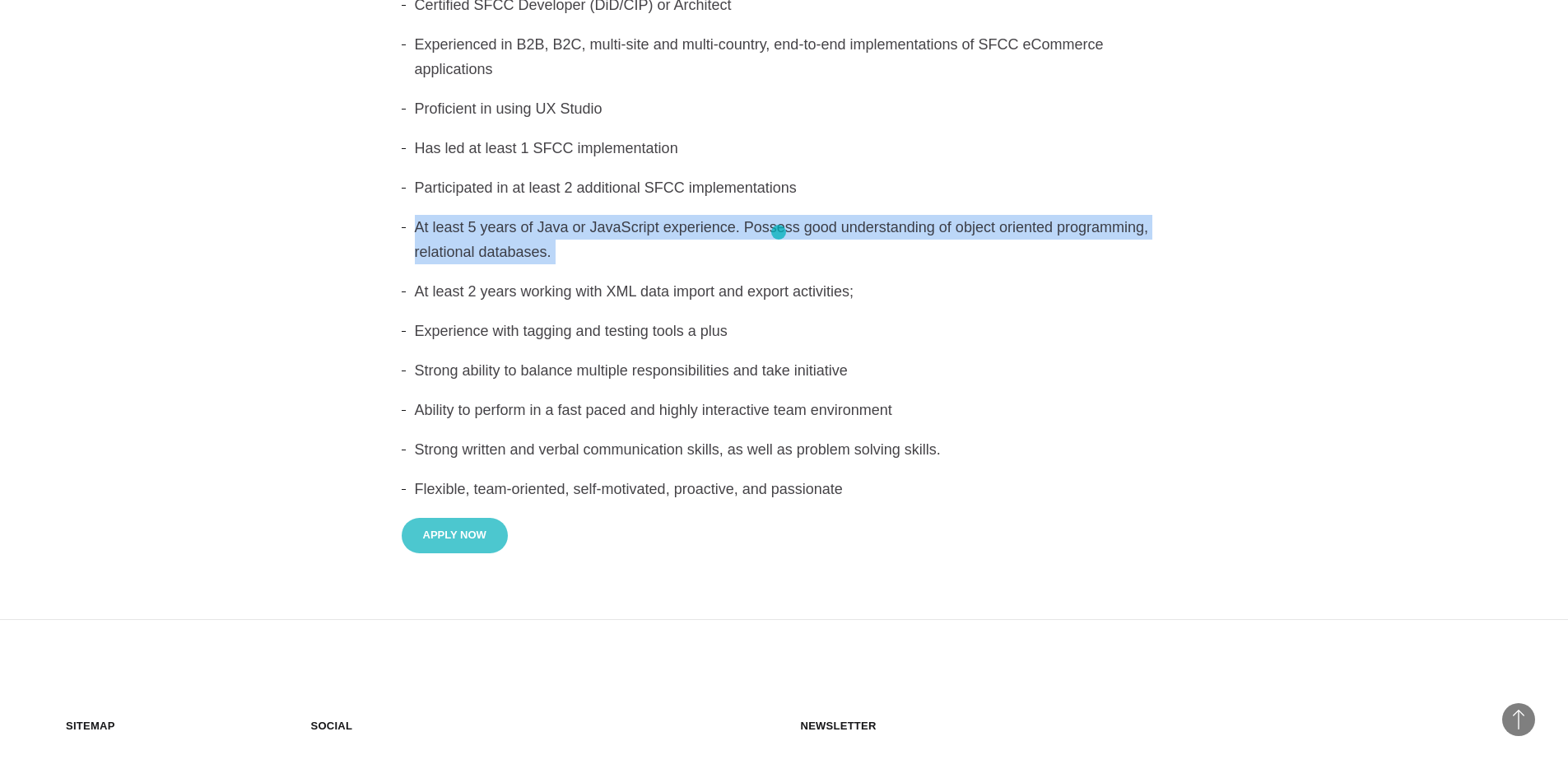
click at [778, 232] on li "At least 5 years of Java or JavaScript experience. Possess good understanding o…" at bounding box center [784, 240] width 765 height 50
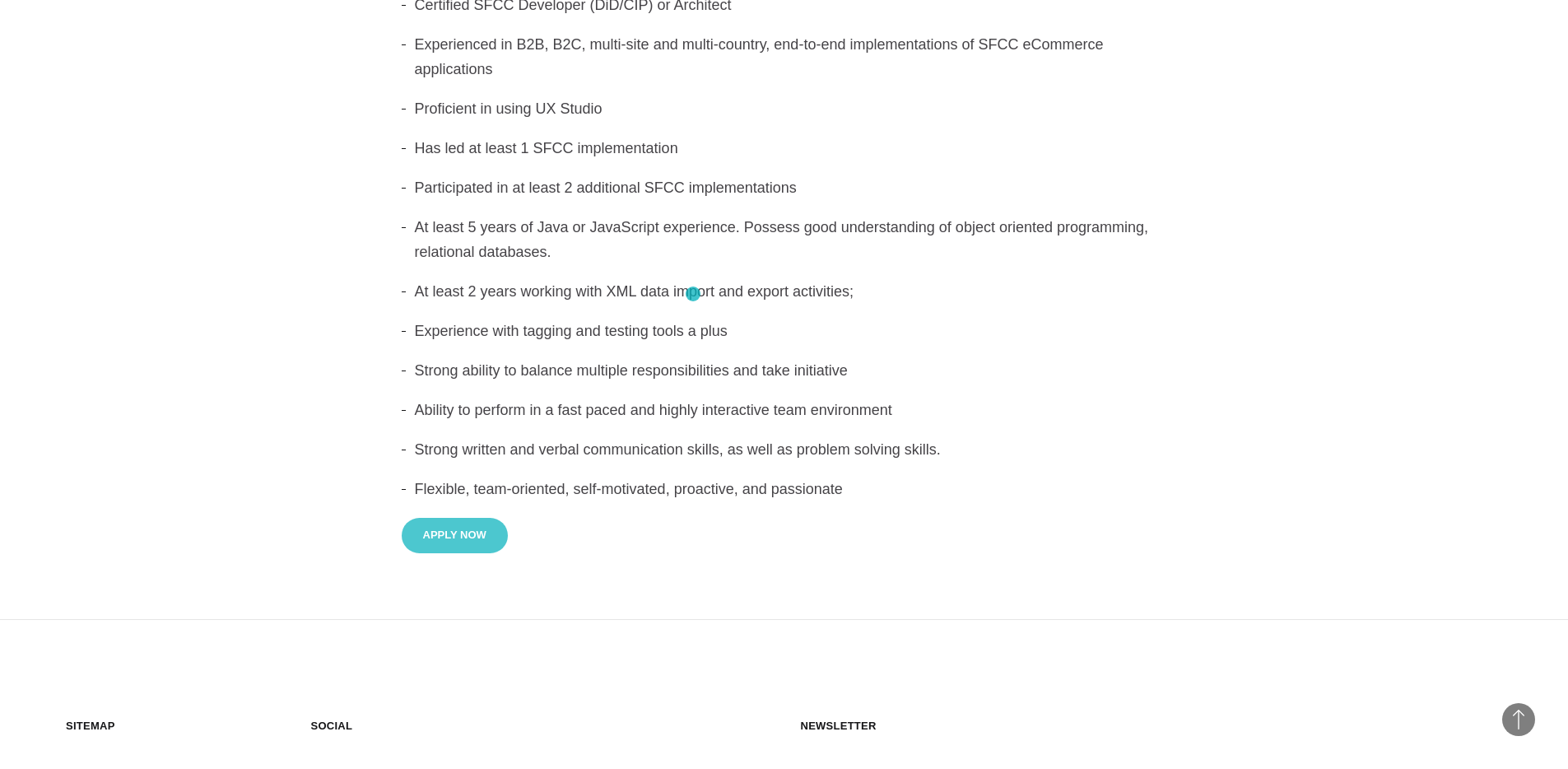
click at [693, 294] on li "At least 2 years working with XML data import and export activities;" at bounding box center [784, 291] width 765 height 24
click at [761, 295] on li "At least 2 years working with XML data import and export activities;" at bounding box center [784, 291] width 765 height 24
